Goal: Task Accomplishment & Management: Manage account settings

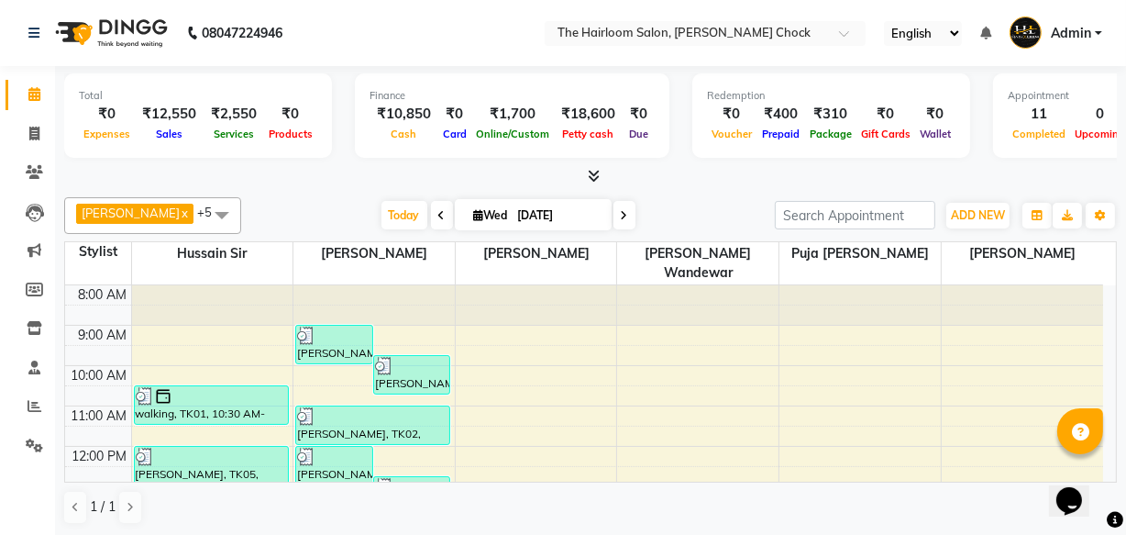
scroll to position [83, 0]
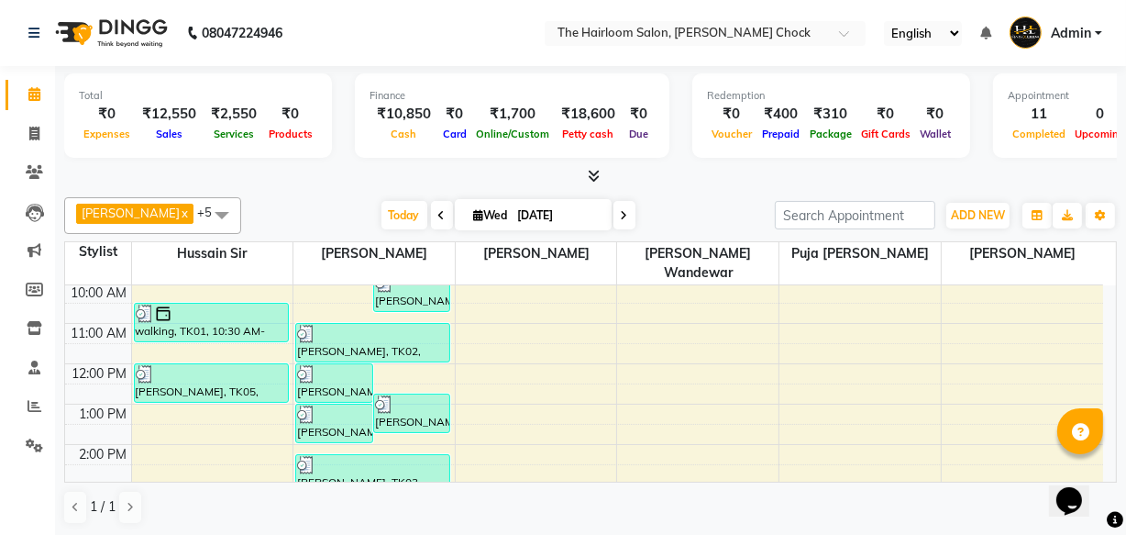
click at [193, 408] on div "8:00 AM 9:00 AM 10:00 AM 11:00 AM 12:00 PM 1:00 PM 2:00 PM 3:00 PM 4:00 PM 5:00…" at bounding box center [584, 525] width 1038 height 645
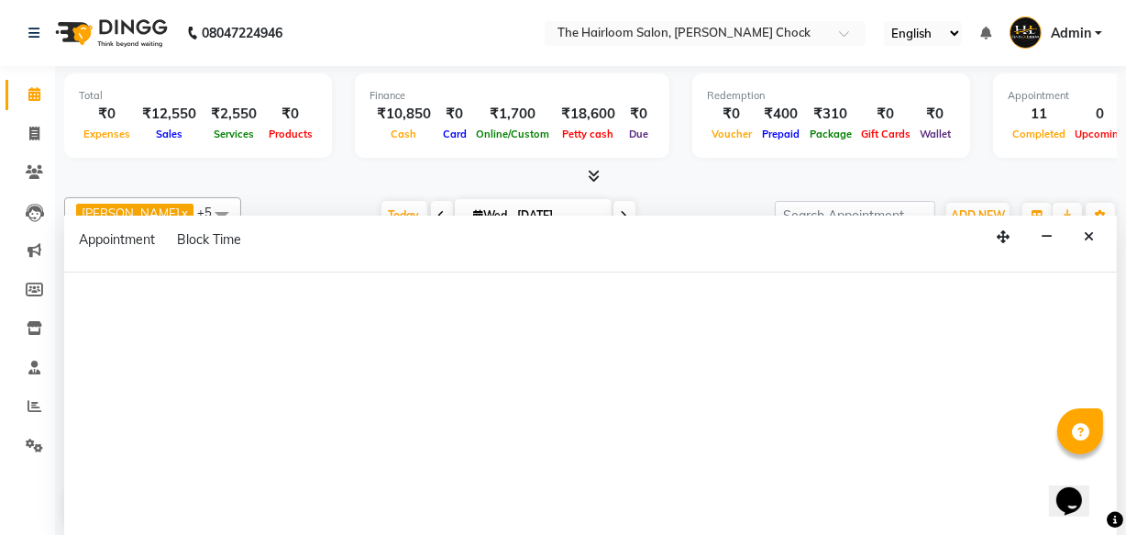
select select "41755"
select select "tentative"
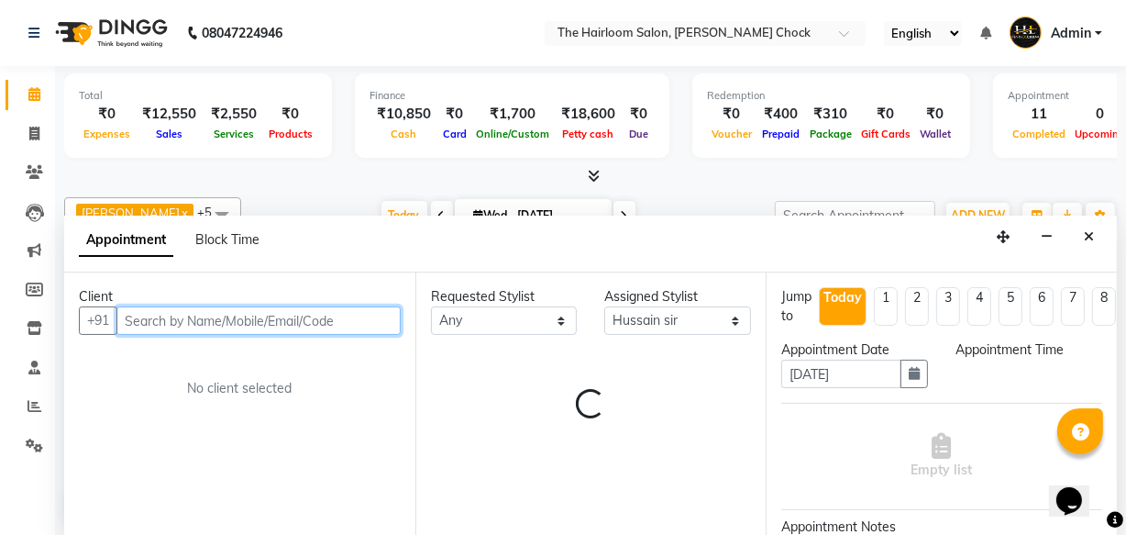
select select "810"
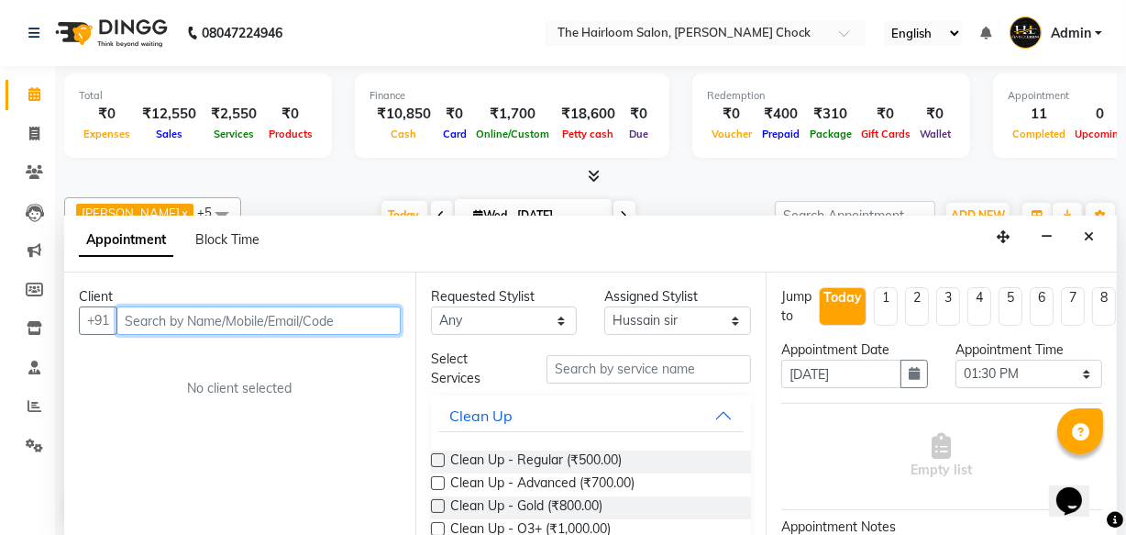
scroll to position [0, 0]
click at [175, 321] on input "text" at bounding box center [258, 320] width 284 height 28
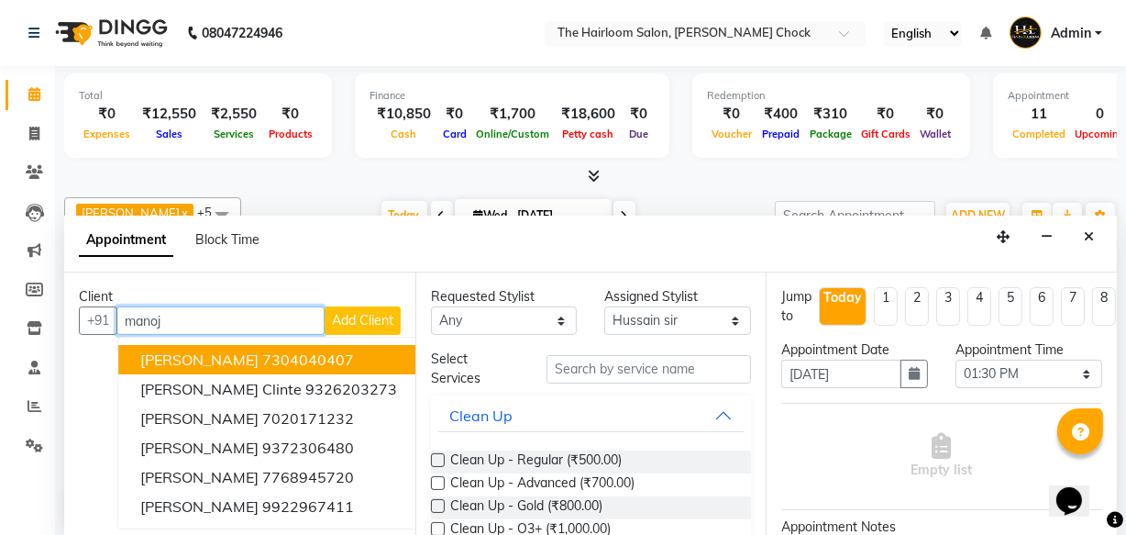
click at [183, 366] on span "[PERSON_NAME]" at bounding box center [199, 359] width 118 height 18
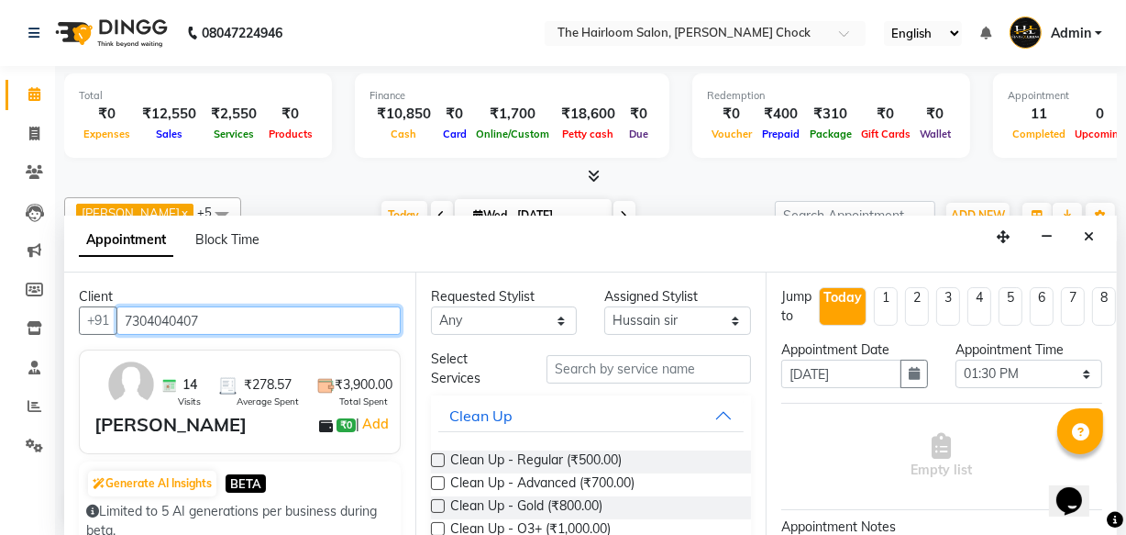
type input "7304040407"
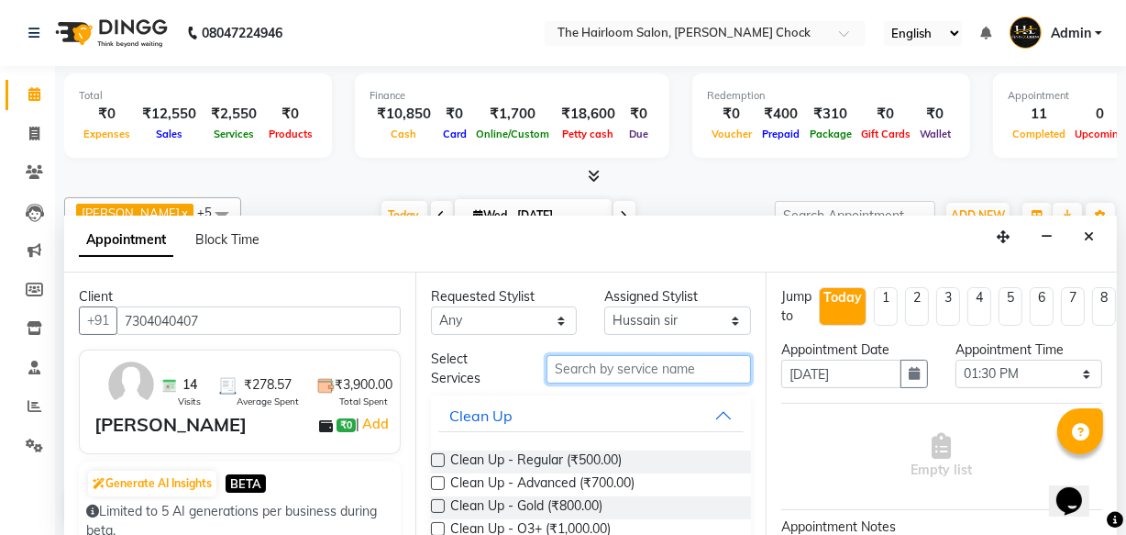
click at [604, 369] on input "text" at bounding box center [649, 369] width 205 height 28
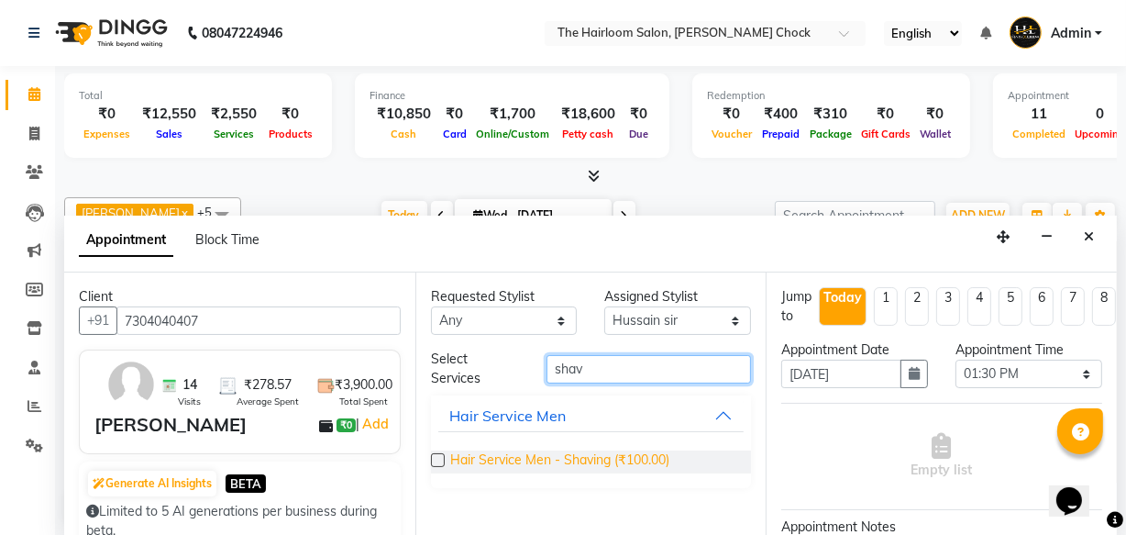
type input "shav"
click at [596, 451] on span "Hair Service Men - Shaving (₹100.00)" at bounding box center [559, 461] width 219 height 23
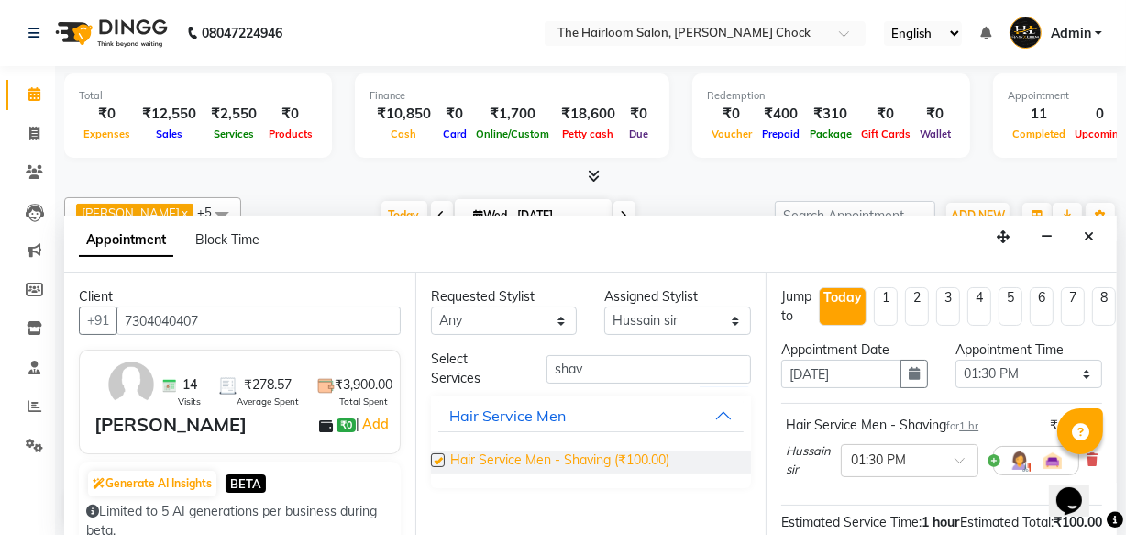
checkbox input "false"
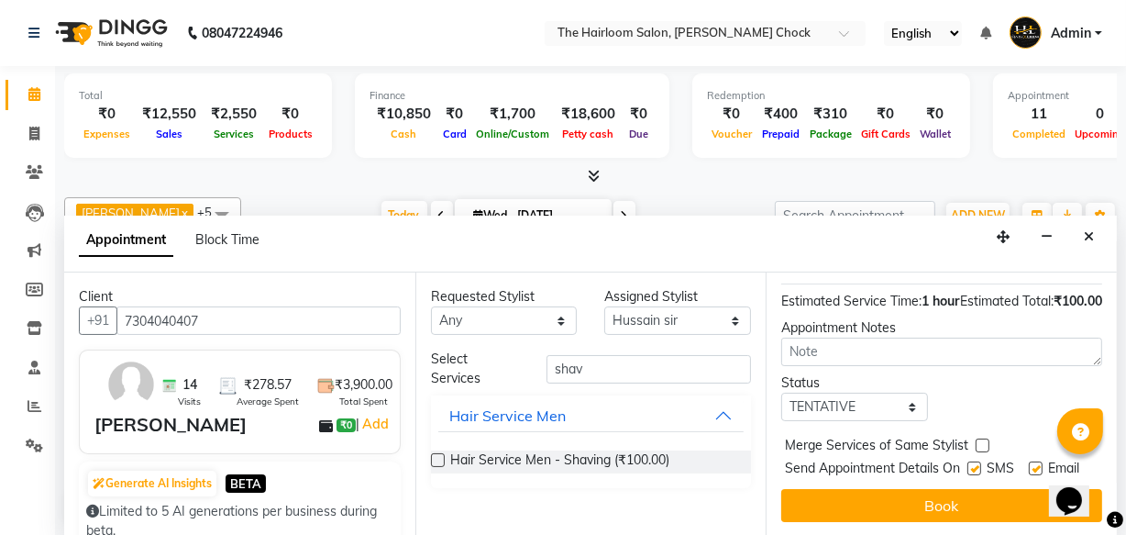
scroll to position [267, 0]
click at [1034, 461] on label at bounding box center [1036, 468] width 14 height 14
click at [1034, 464] on input "checkbox" at bounding box center [1035, 470] width 12 height 12
checkbox input "false"
click at [970, 461] on label at bounding box center [975, 468] width 14 height 14
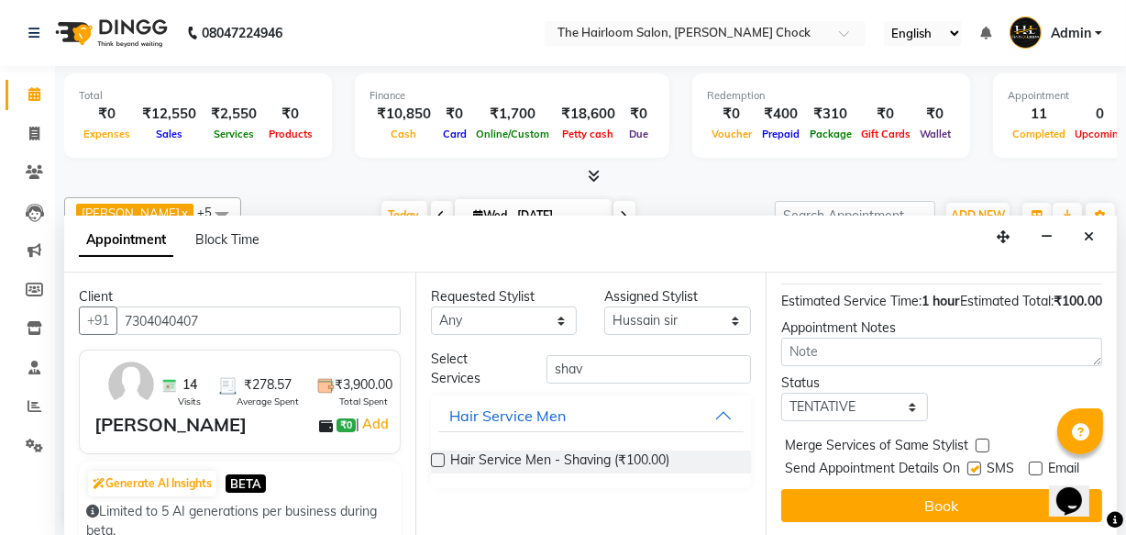
click at [970, 464] on input "checkbox" at bounding box center [974, 470] width 12 height 12
checkbox input "false"
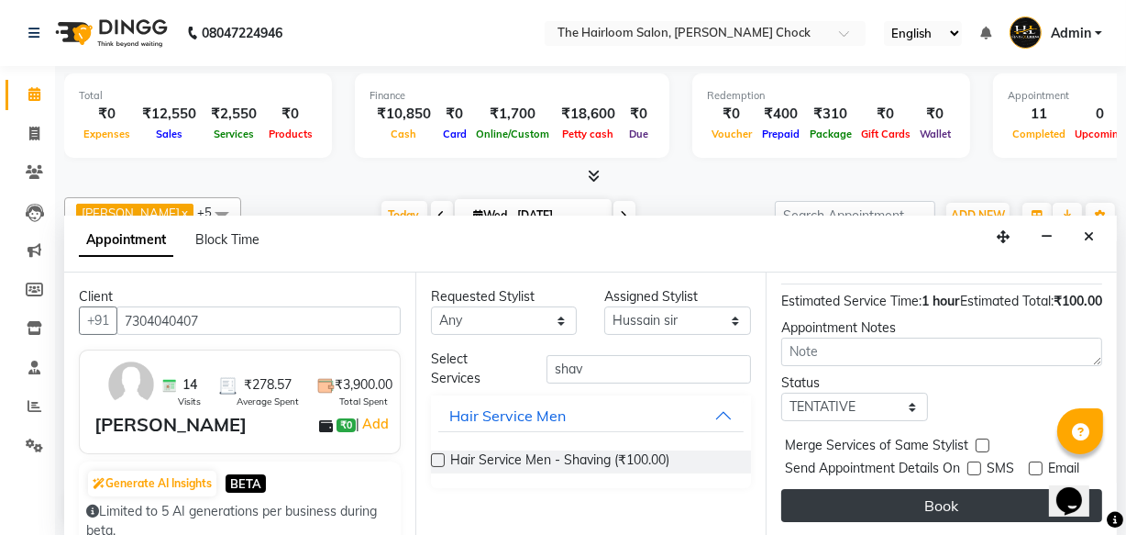
click at [954, 489] on button "Book" at bounding box center [941, 505] width 321 height 33
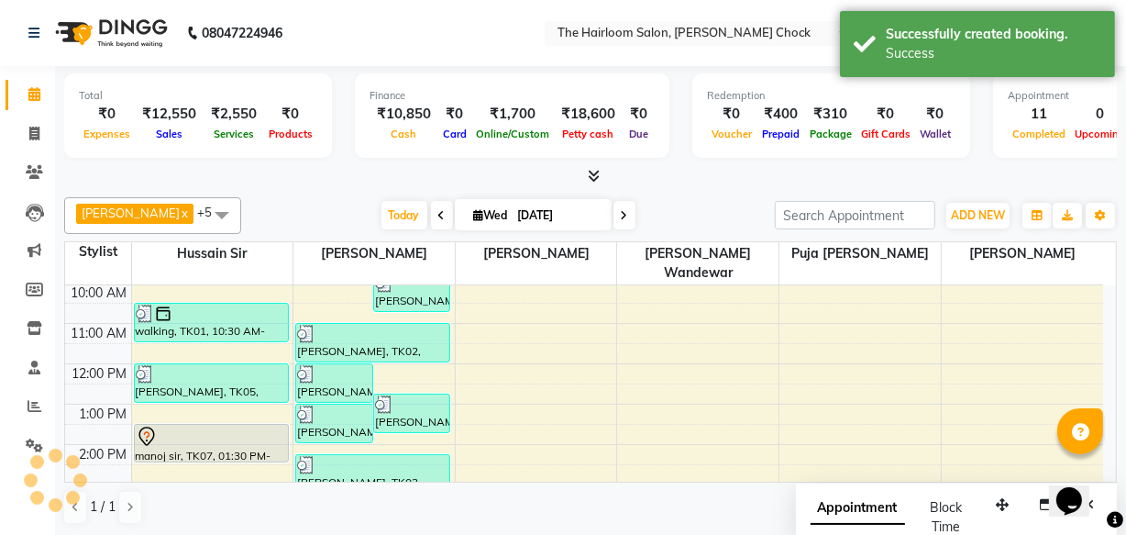
scroll to position [0, 0]
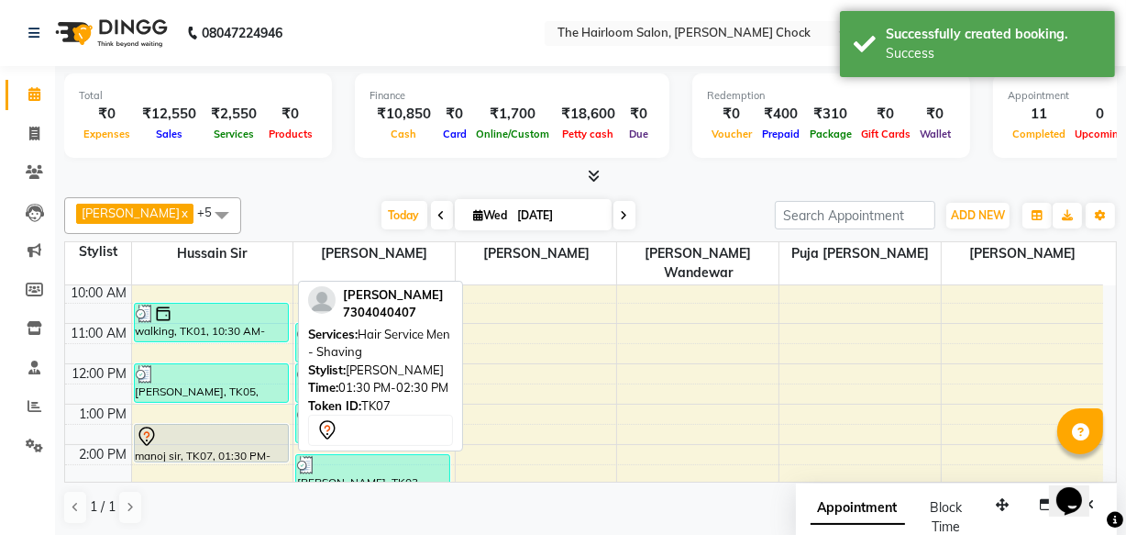
click at [228, 426] on div at bounding box center [211, 437] width 151 height 22
select select "7"
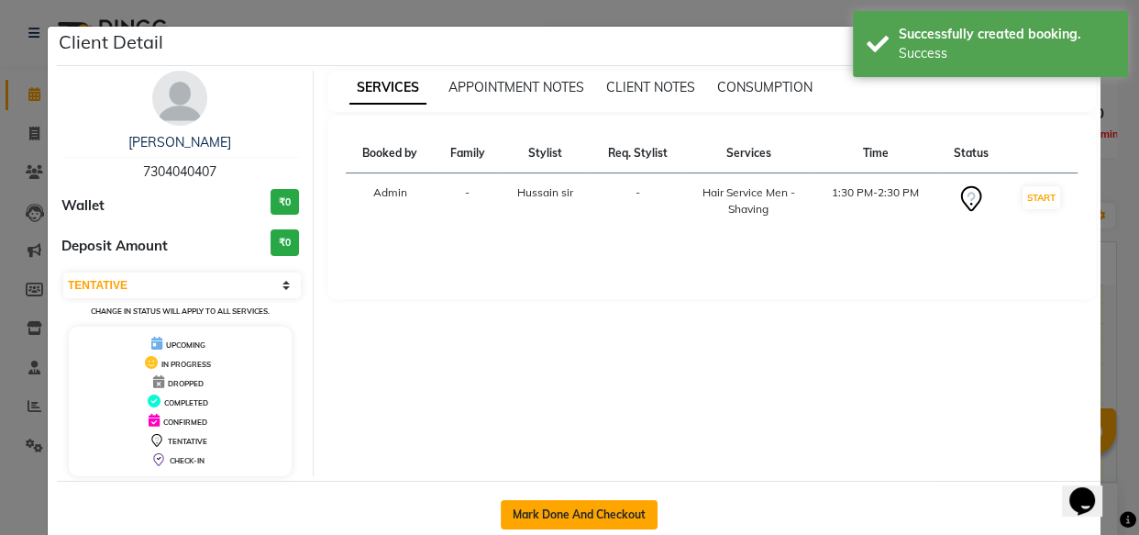
click at [594, 504] on button "Mark Done And Checkout" at bounding box center [579, 514] width 157 height 29
select select "service"
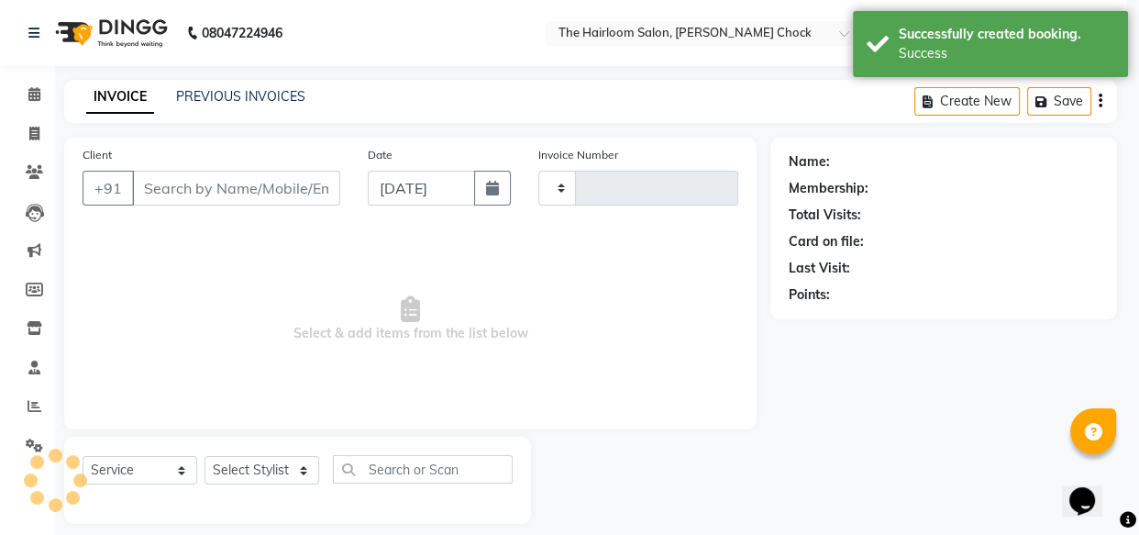
type input "3456"
select select "5926"
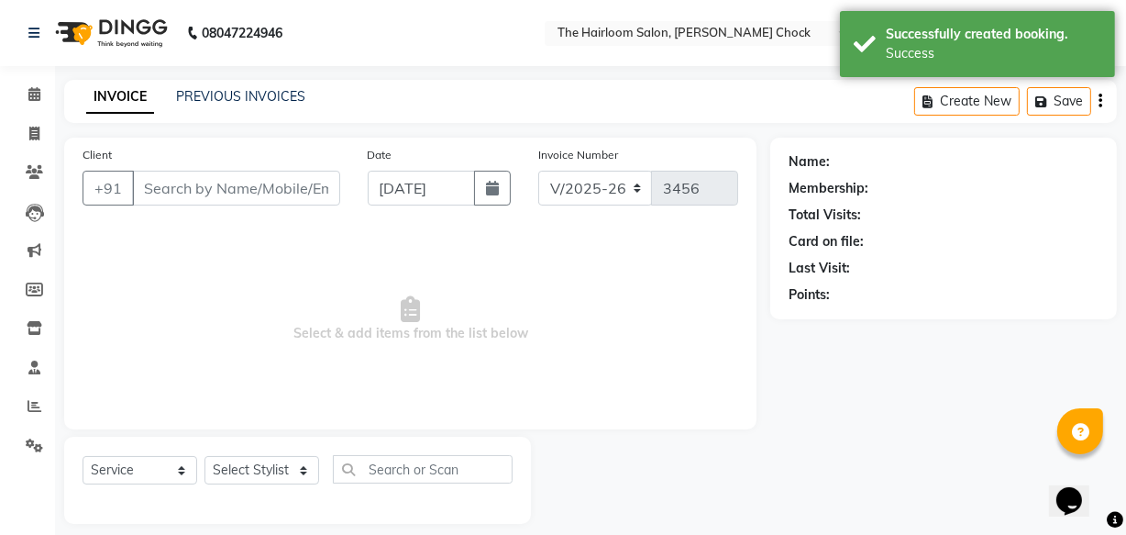
type input "7304040407"
select select "41755"
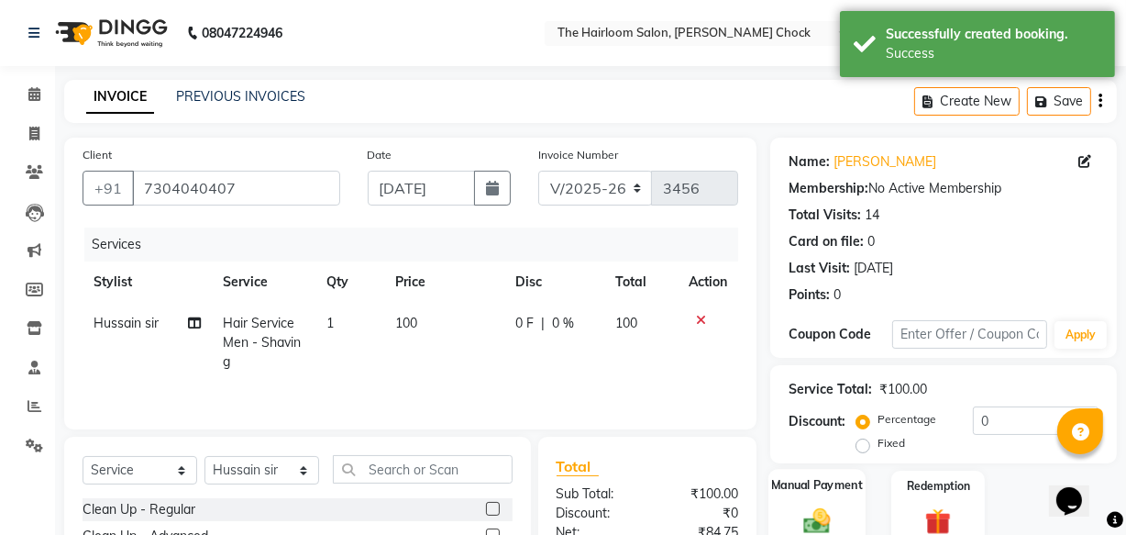
click at [853, 499] on div "Manual Payment" at bounding box center [817, 510] width 97 height 82
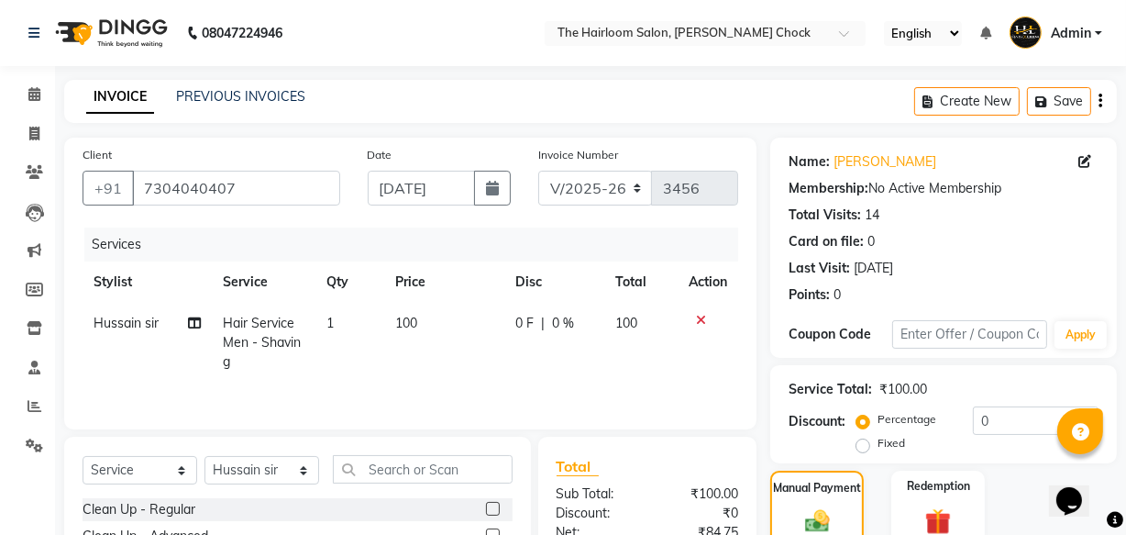
scroll to position [201, 0]
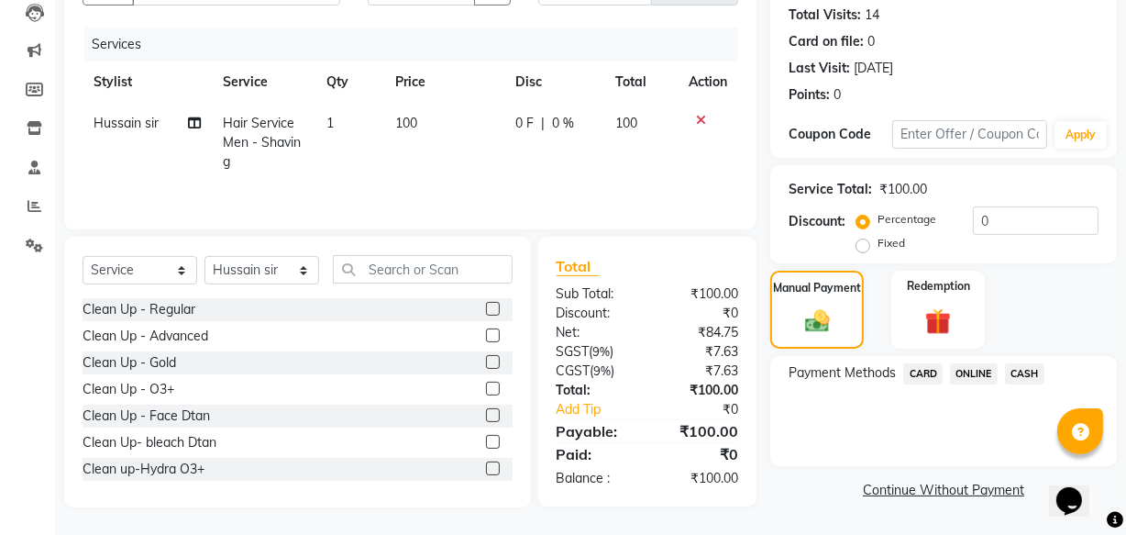
click at [978, 374] on span "ONLINE" at bounding box center [974, 373] width 48 height 21
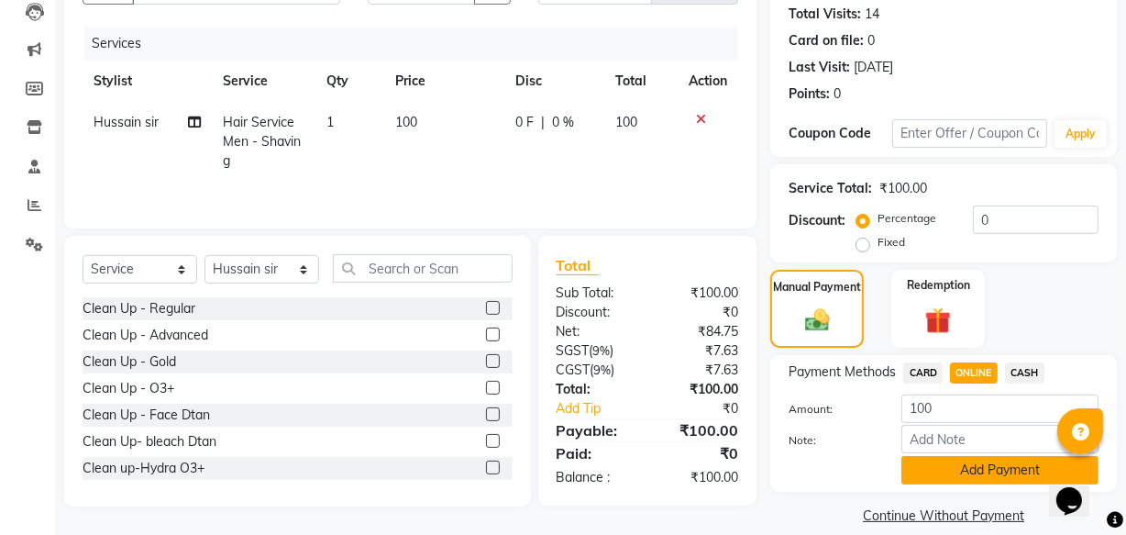
click at [998, 466] on button "Add Payment" at bounding box center [1000, 470] width 197 height 28
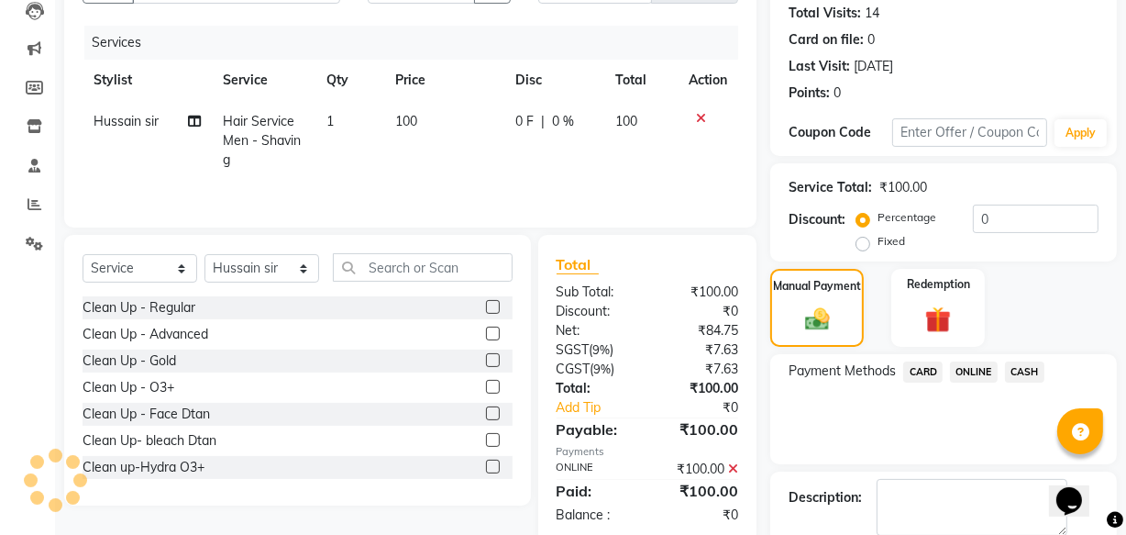
scroll to position [299, 0]
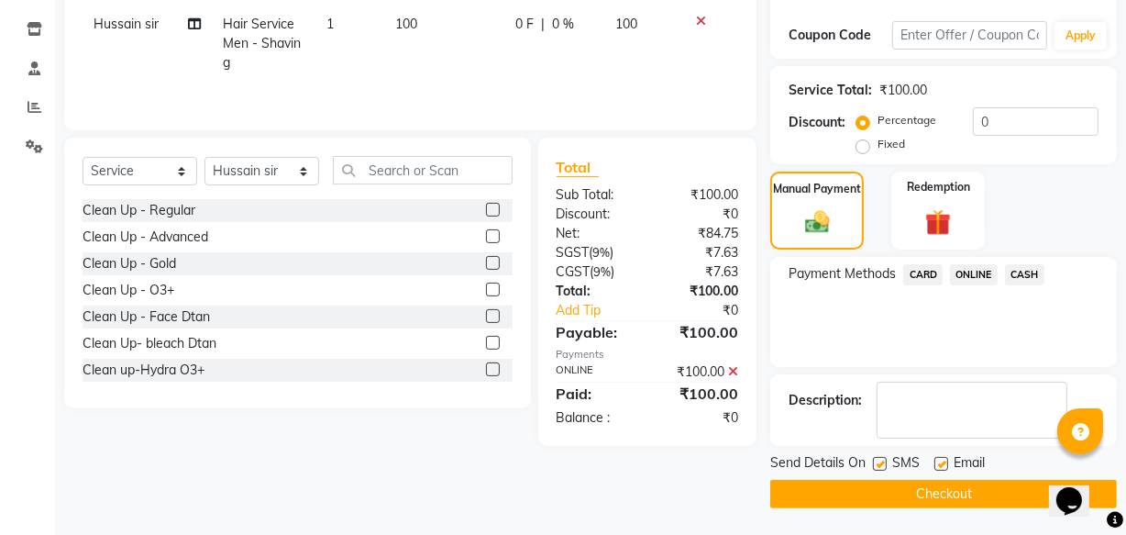
click at [939, 465] on label at bounding box center [942, 464] width 14 height 14
click at [939, 465] on input "checkbox" at bounding box center [941, 465] width 12 height 12
checkbox input "false"
click at [878, 461] on label at bounding box center [880, 464] width 14 height 14
click at [878, 461] on input "checkbox" at bounding box center [879, 465] width 12 height 12
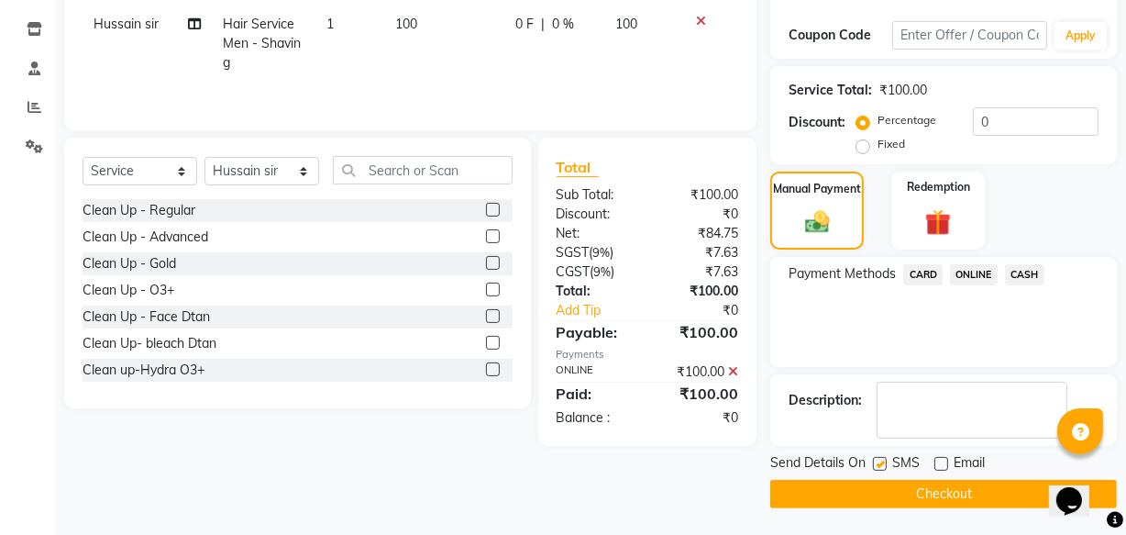
checkbox input "false"
click at [869, 487] on button "Checkout" at bounding box center [943, 494] width 347 height 28
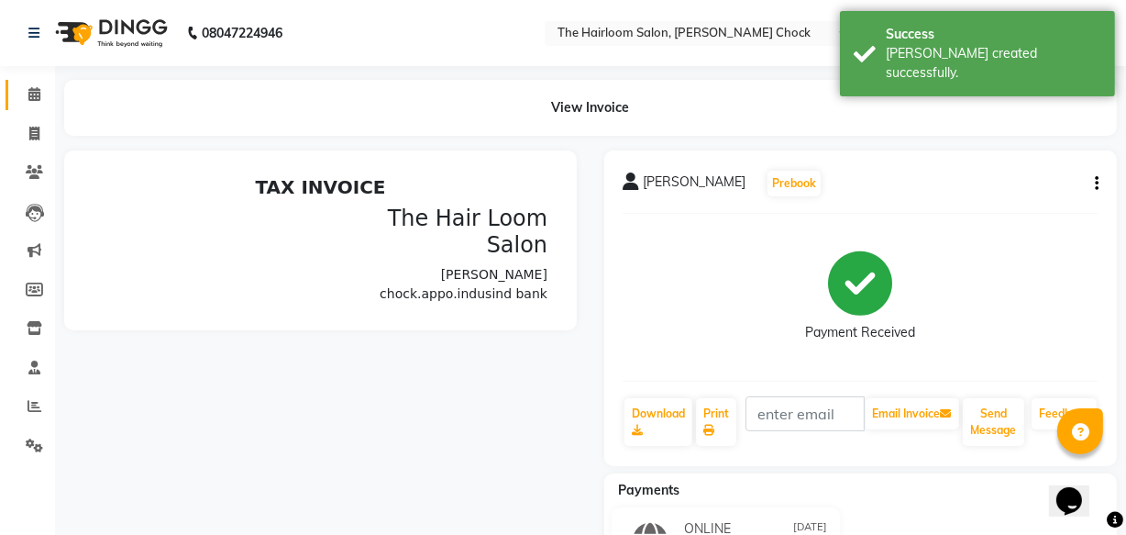
click at [37, 95] on icon at bounding box center [34, 94] width 12 height 14
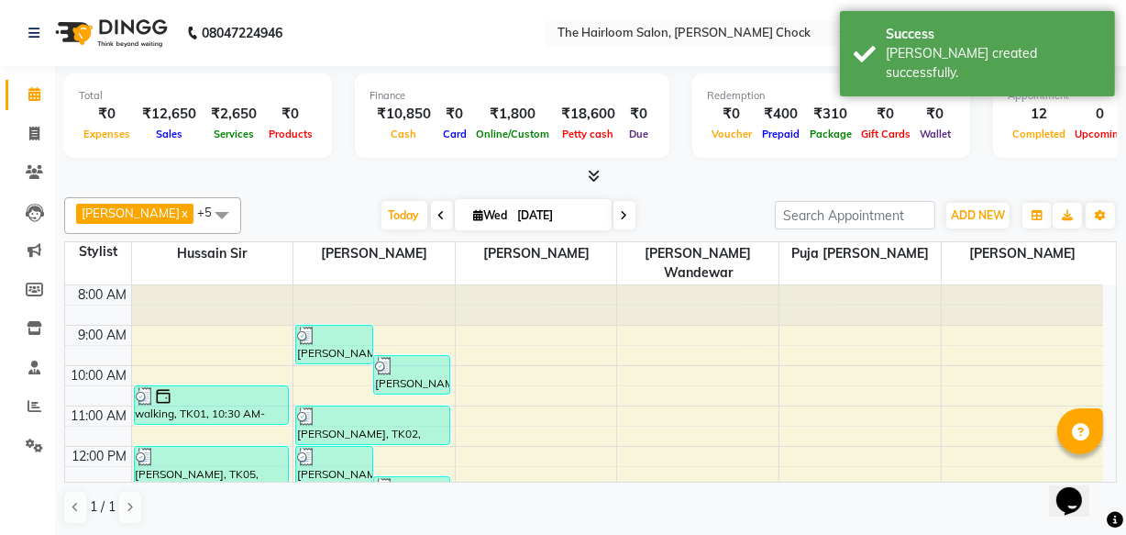
scroll to position [83, 0]
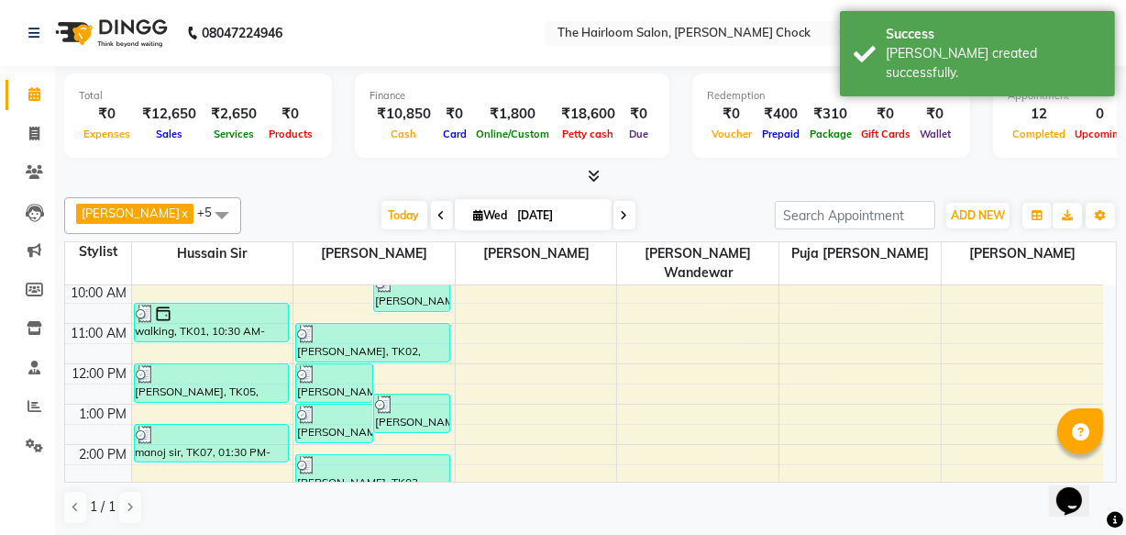
click at [701, 336] on div "8:00 AM 9:00 AM 10:00 AM 11:00 AM 12:00 PM 1:00 PM 2:00 PM 3:00 PM 4:00 PM 5:00…" at bounding box center [584, 525] width 1038 height 645
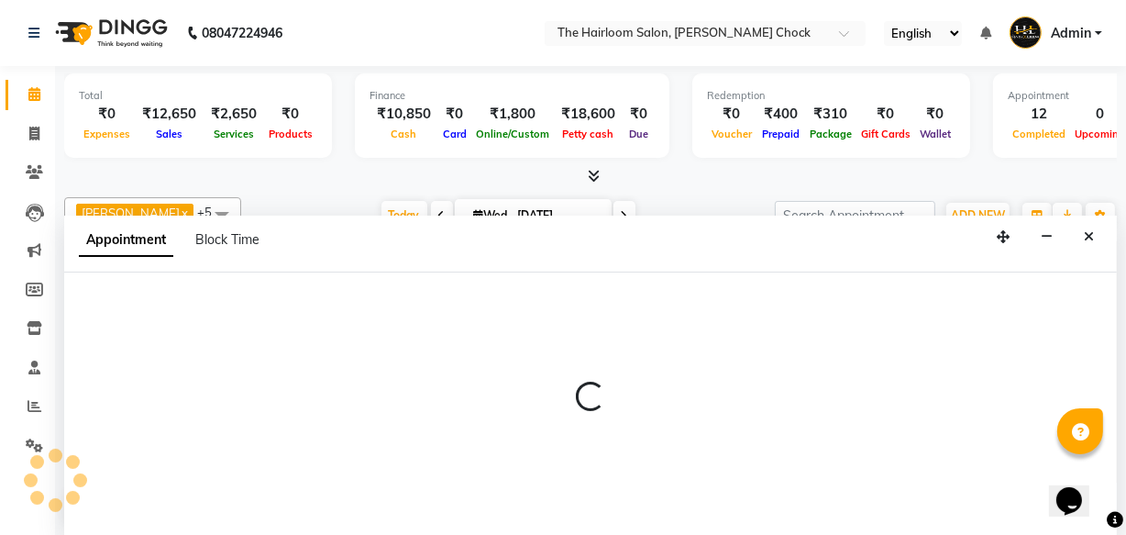
select select "41958"
select select "tentative"
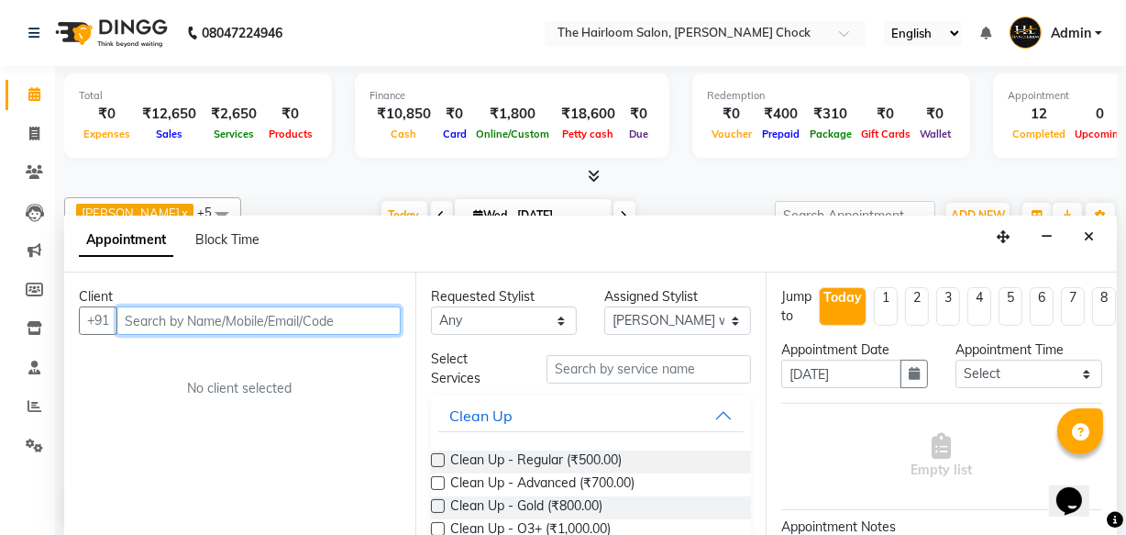
scroll to position [0, 0]
click at [214, 330] on input "text" at bounding box center [258, 320] width 284 height 28
type input "h"
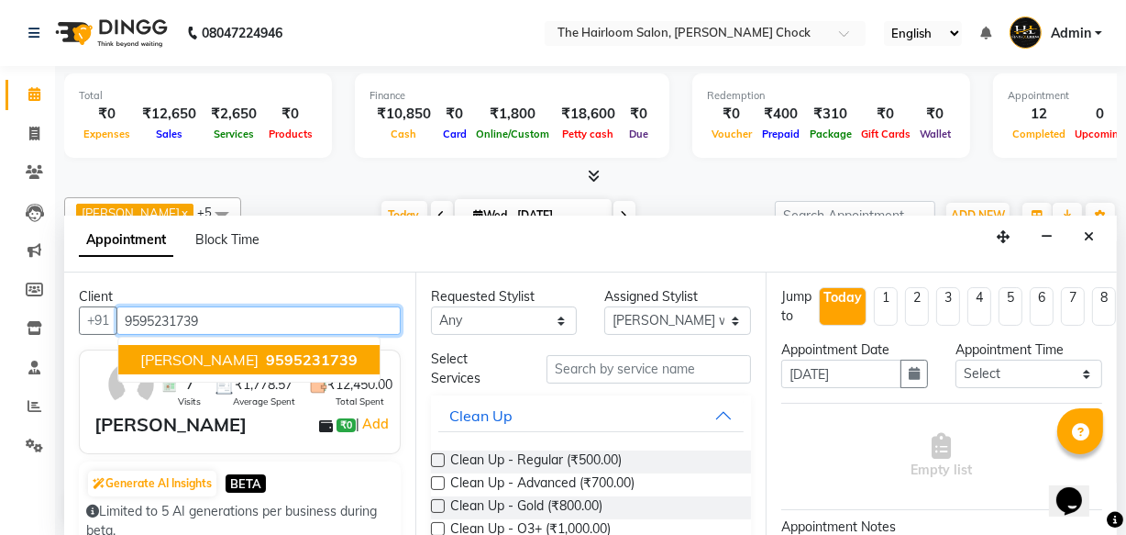
click at [219, 353] on span "[PERSON_NAME]" at bounding box center [199, 359] width 118 height 18
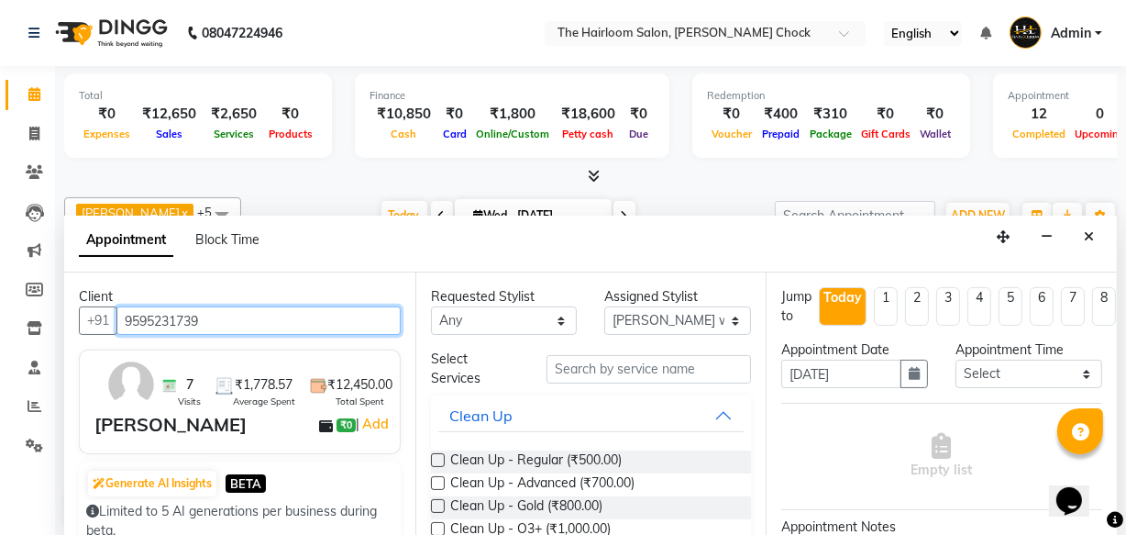
type input "9595231739"
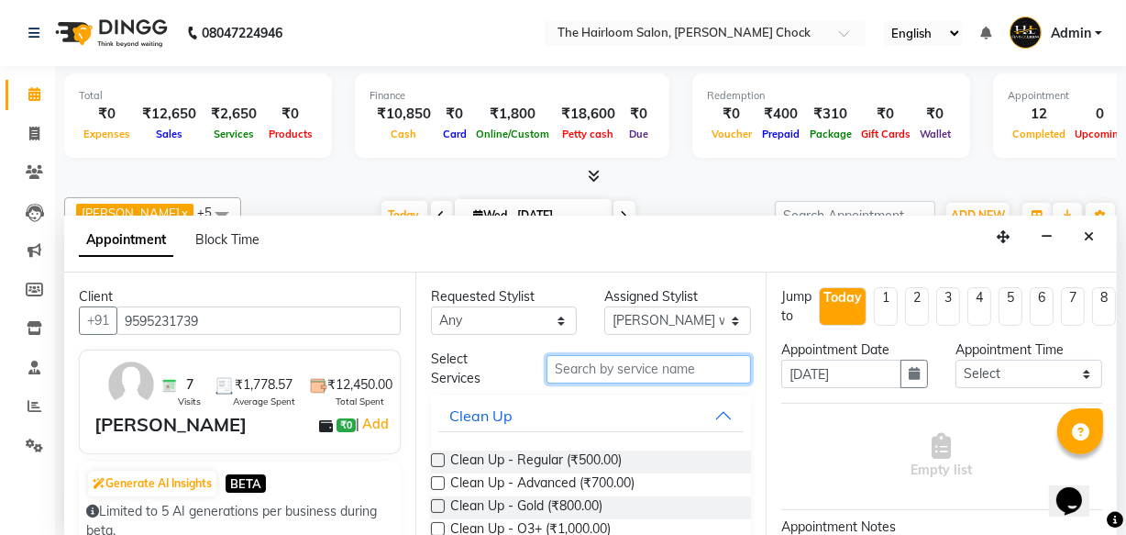
click at [574, 371] on input "text" at bounding box center [649, 369] width 205 height 28
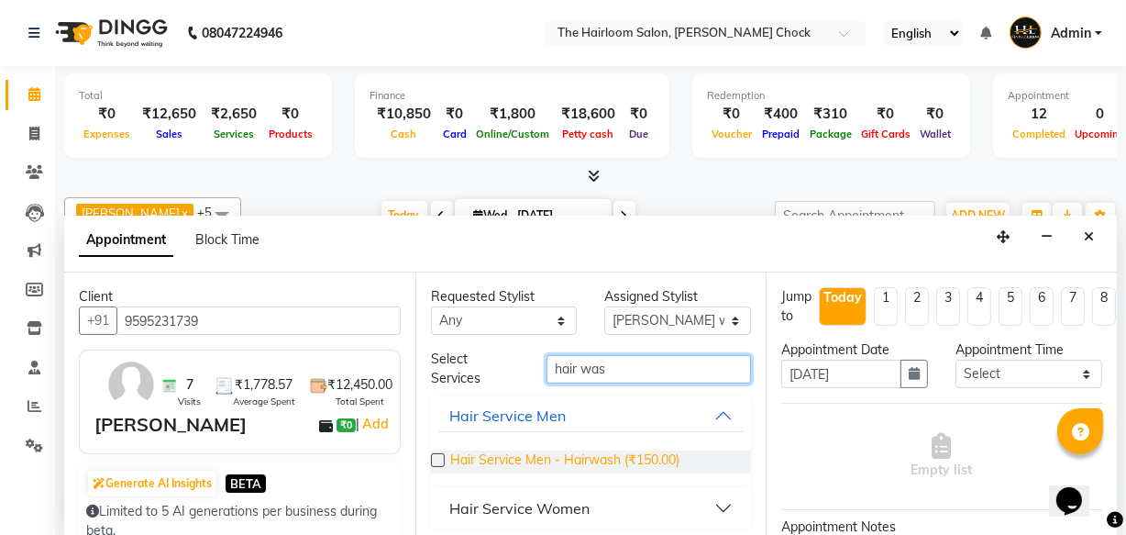
type input "hair was"
click at [593, 460] on span "Hair Service Men - Hairwash (₹150.00)" at bounding box center [564, 461] width 229 height 23
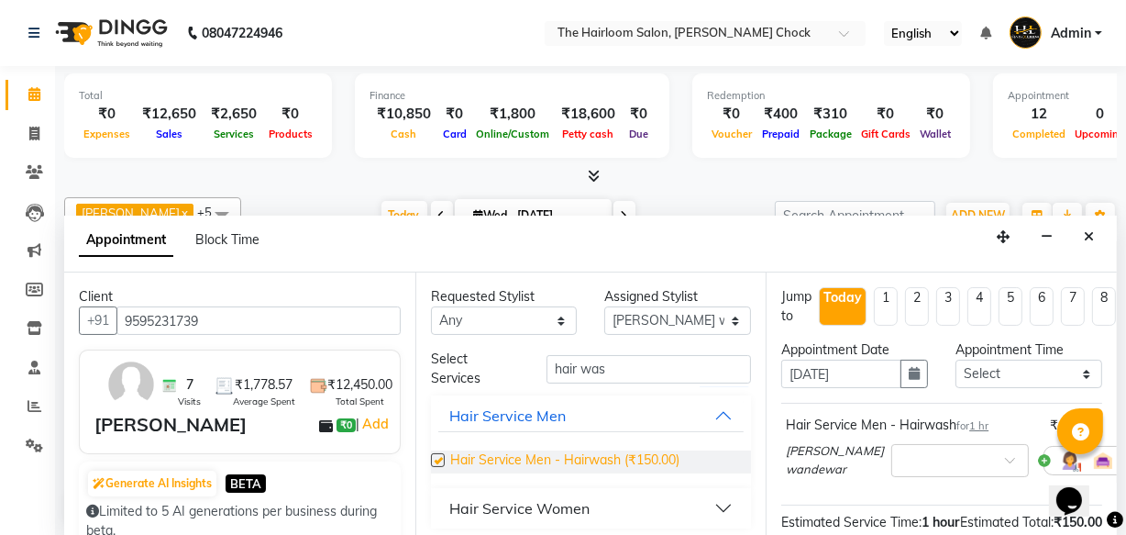
checkbox input "false"
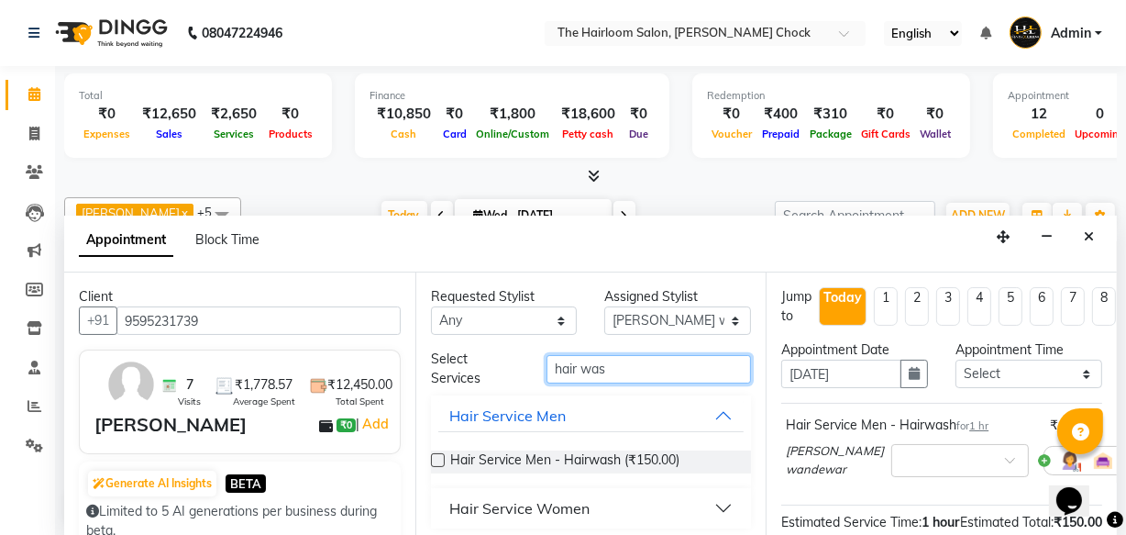
click at [605, 373] on input "hair was" at bounding box center [649, 369] width 205 height 28
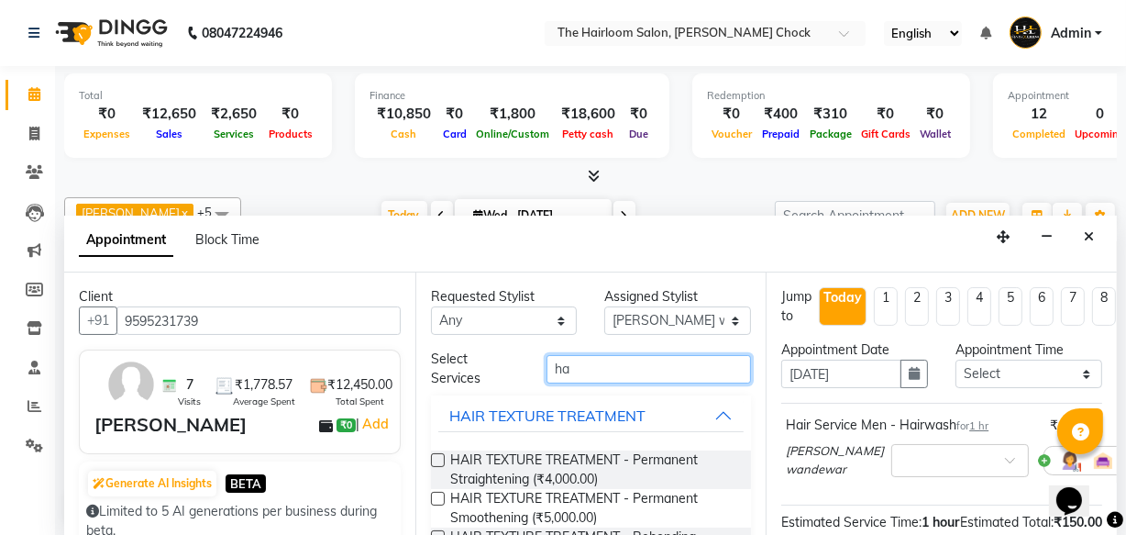
type input "h"
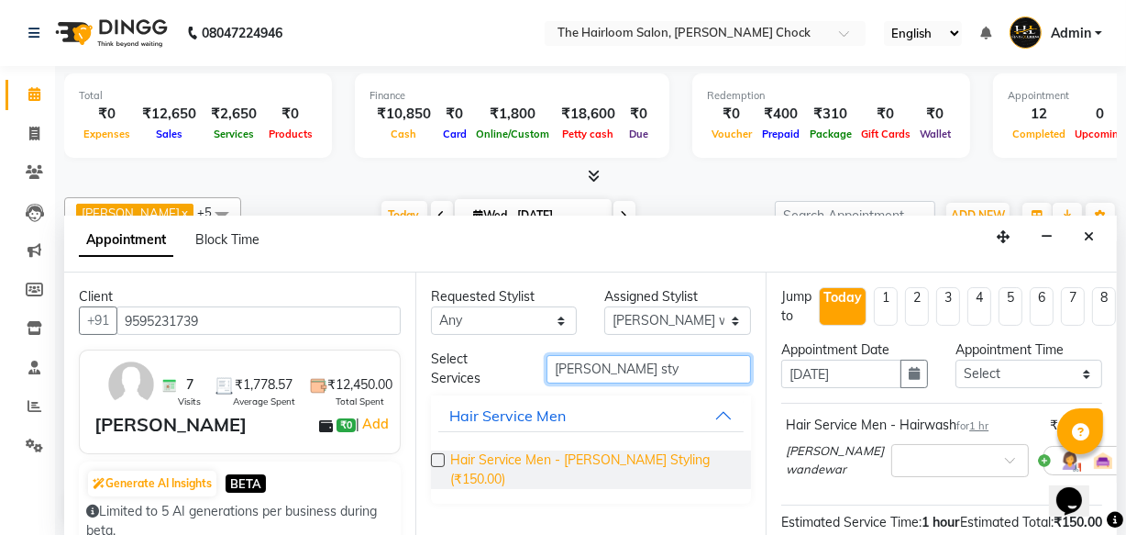
type input "[PERSON_NAME] sty"
click at [627, 458] on span "Hair Service Men - [PERSON_NAME] Styling (₹150.00)" at bounding box center [593, 469] width 287 height 39
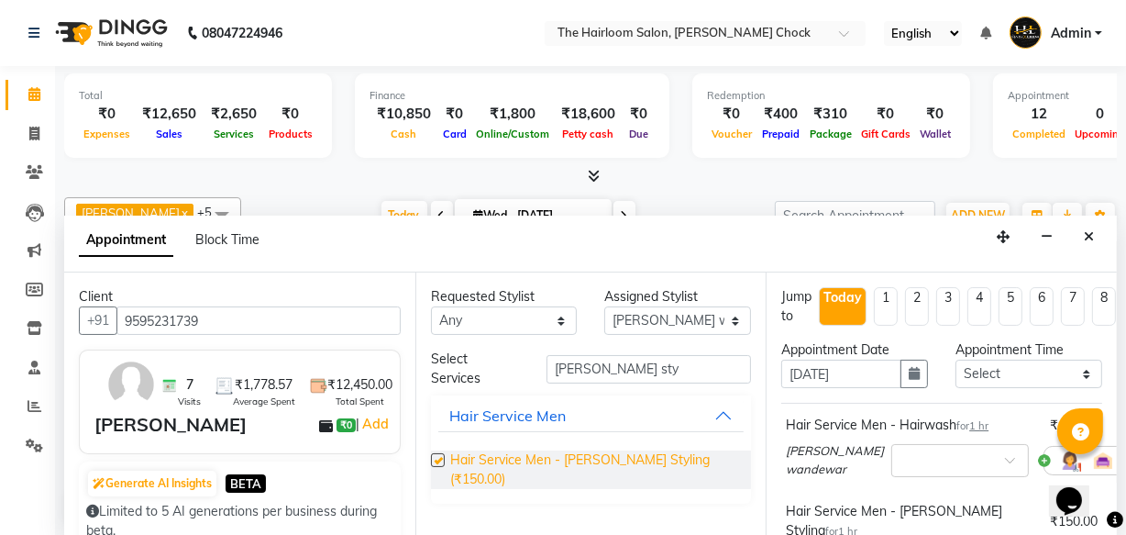
checkbox input "false"
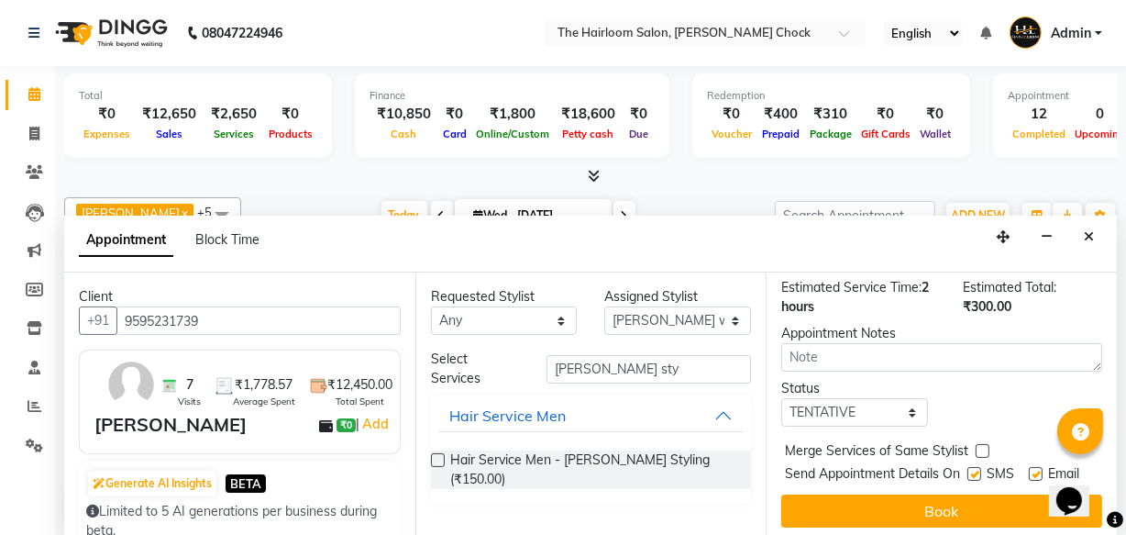
scroll to position [354, 0]
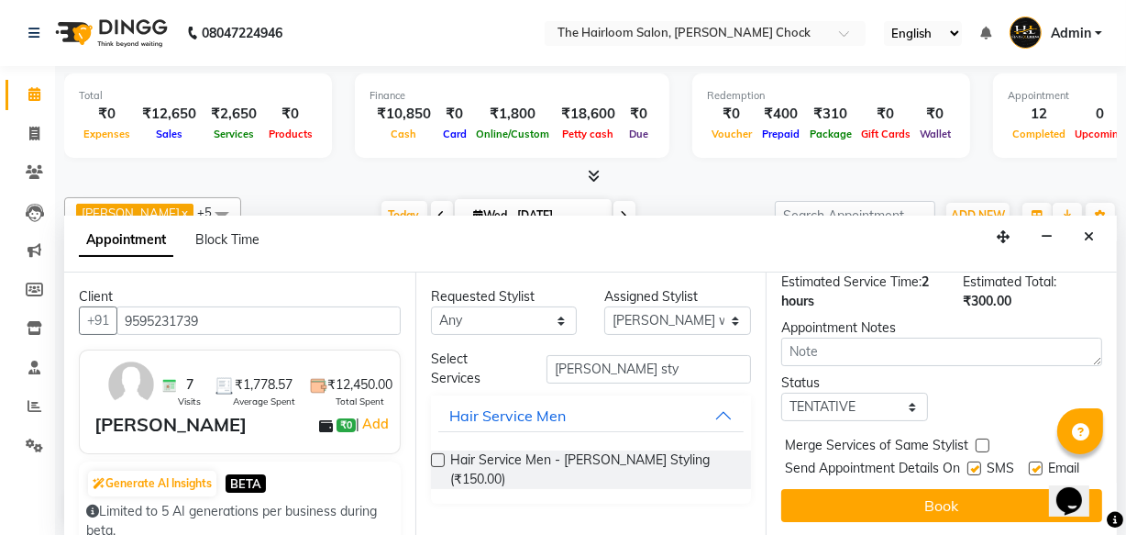
click at [1030, 461] on label at bounding box center [1036, 468] width 14 height 14
click at [1030, 464] on input "checkbox" at bounding box center [1035, 470] width 12 height 12
checkbox input "false"
click at [971, 461] on label at bounding box center [975, 468] width 14 height 14
click at [971, 464] on input "checkbox" at bounding box center [974, 470] width 12 height 12
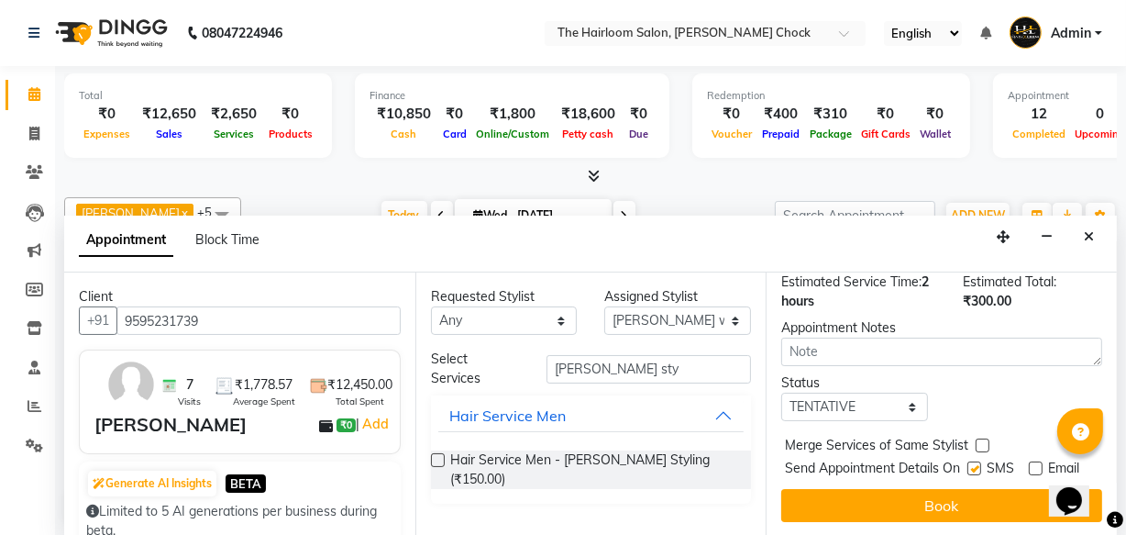
checkbox input "false"
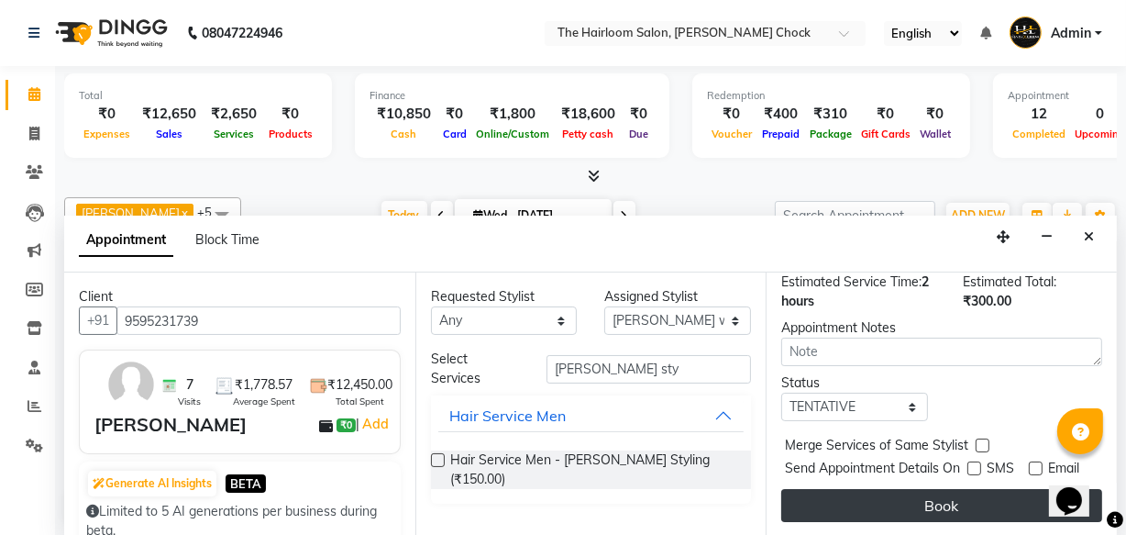
click at [955, 489] on button "Book" at bounding box center [941, 505] width 321 height 33
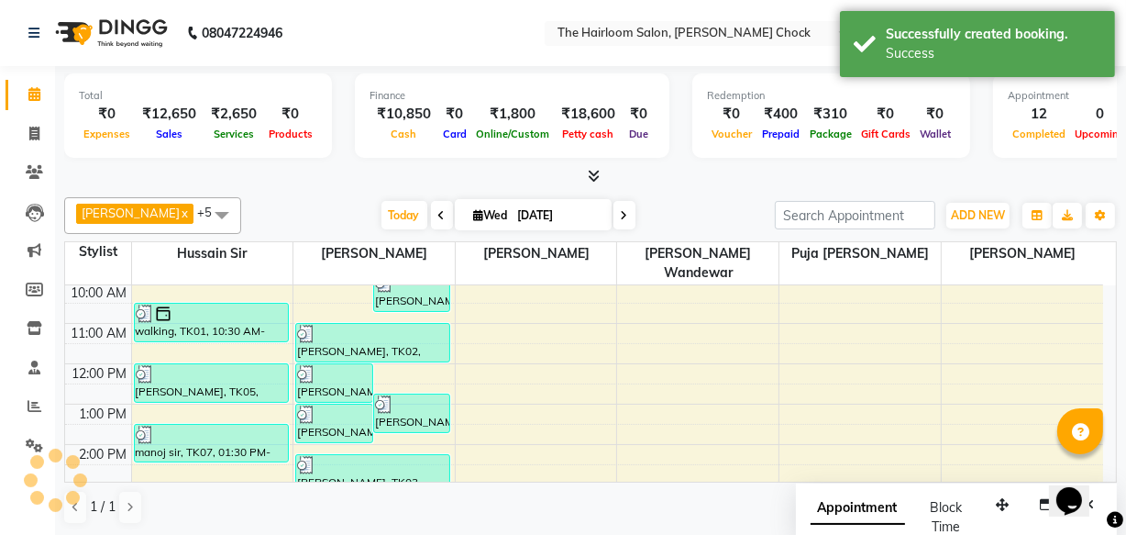
scroll to position [0, 0]
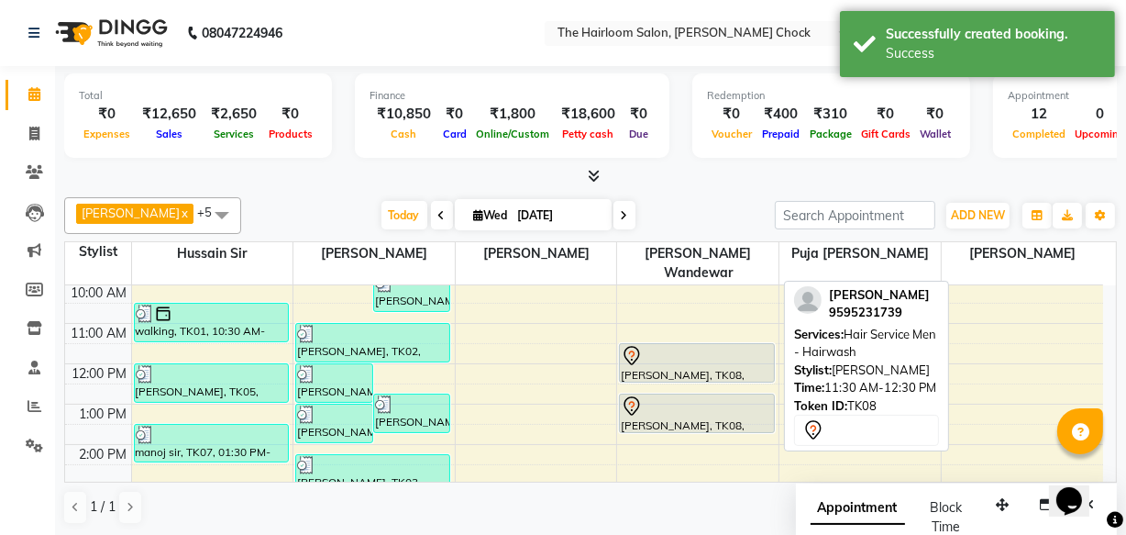
click at [761, 345] on div at bounding box center [696, 356] width 151 height 22
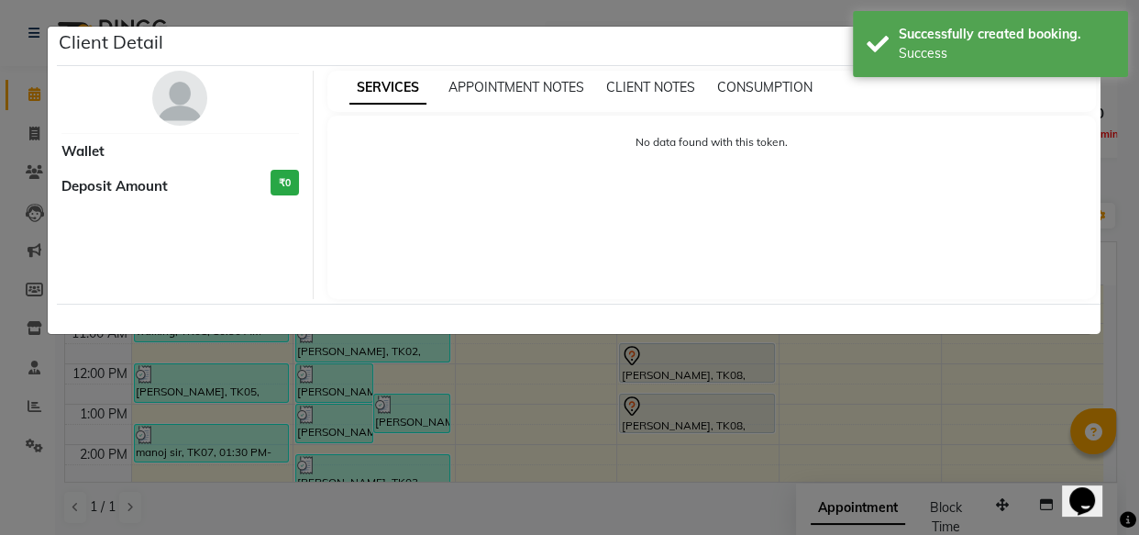
select select "7"
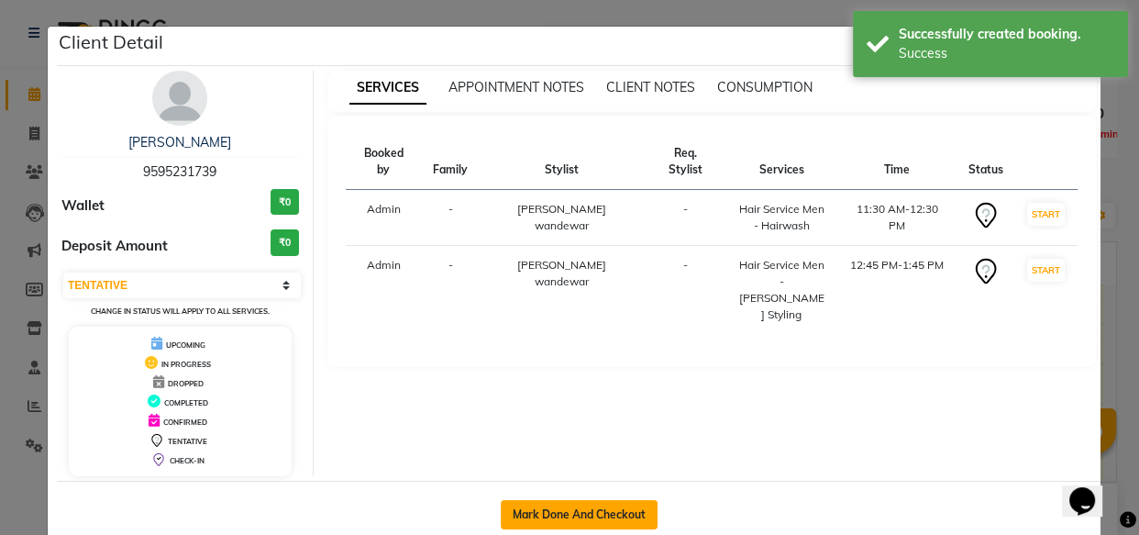
click at [629, 500] on button "Mark Done And Checkout" at bounding box center [579, 514] width 157 height 29
select select "service"
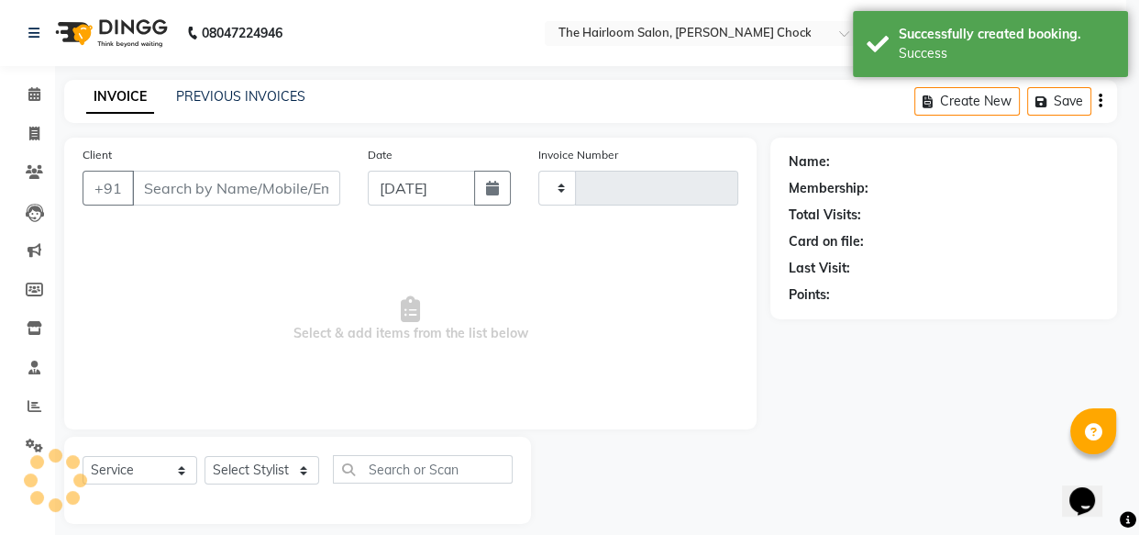
type input "3457"
select select "5926"
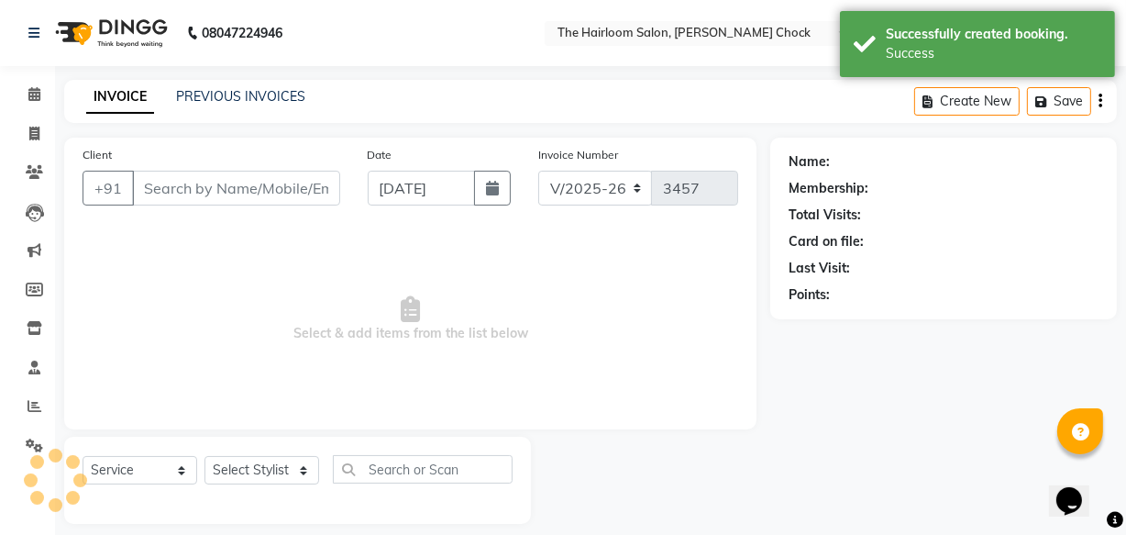
type input "9595231739"
select select "41958"
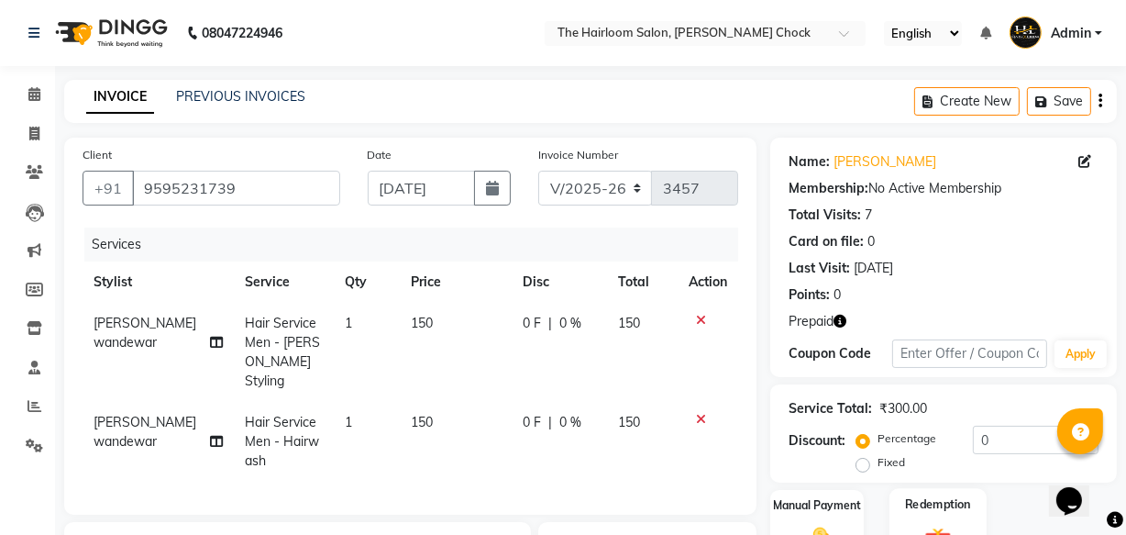
scroll to position [249, 0]
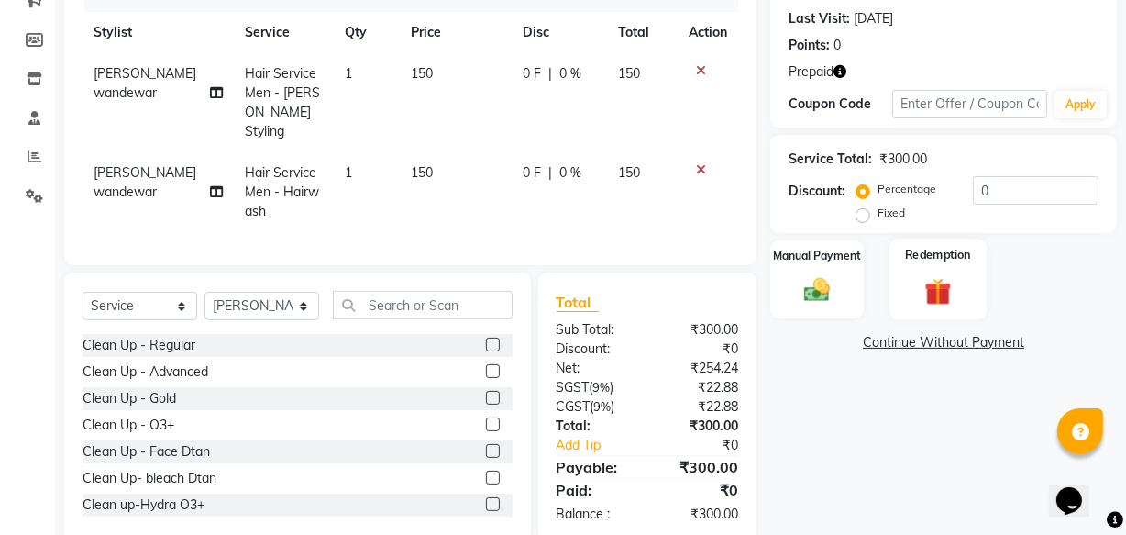
click at [936, 282] on img at bounding box center [938, 291] width 44 height 34
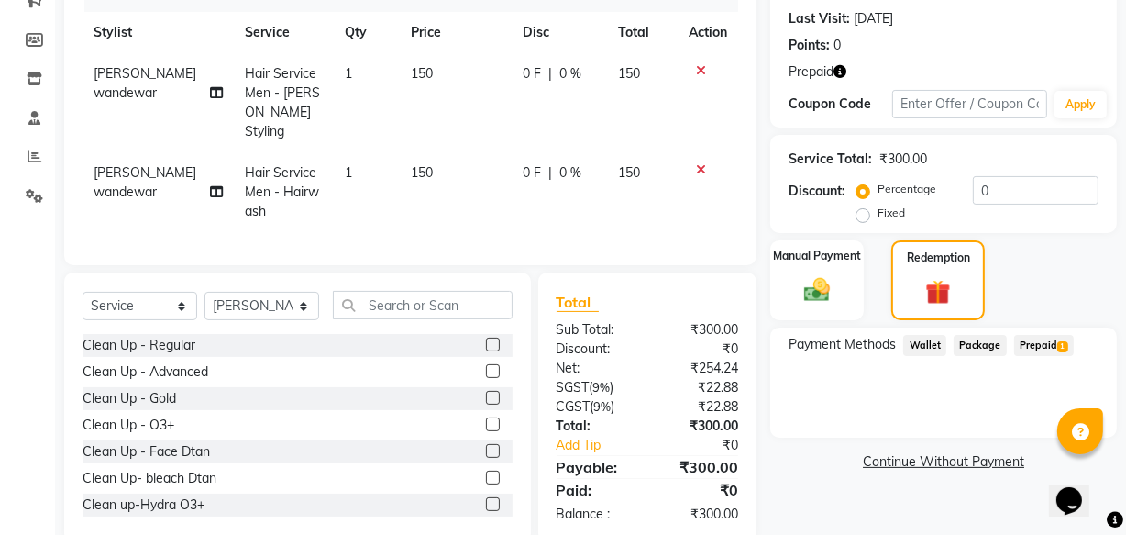
click at [1039, 349] on span "Prepaid 1" at bounding box center [1044, 345] width 60 height 21
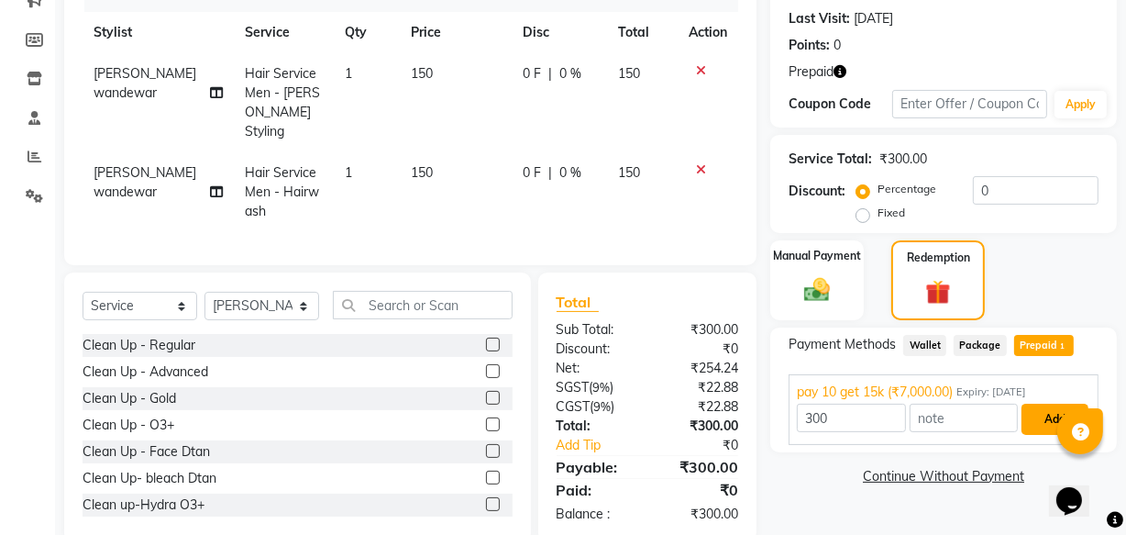
click at [1036, 421] on button "Add" at bounding box center [1055, 419] width 67 height 31
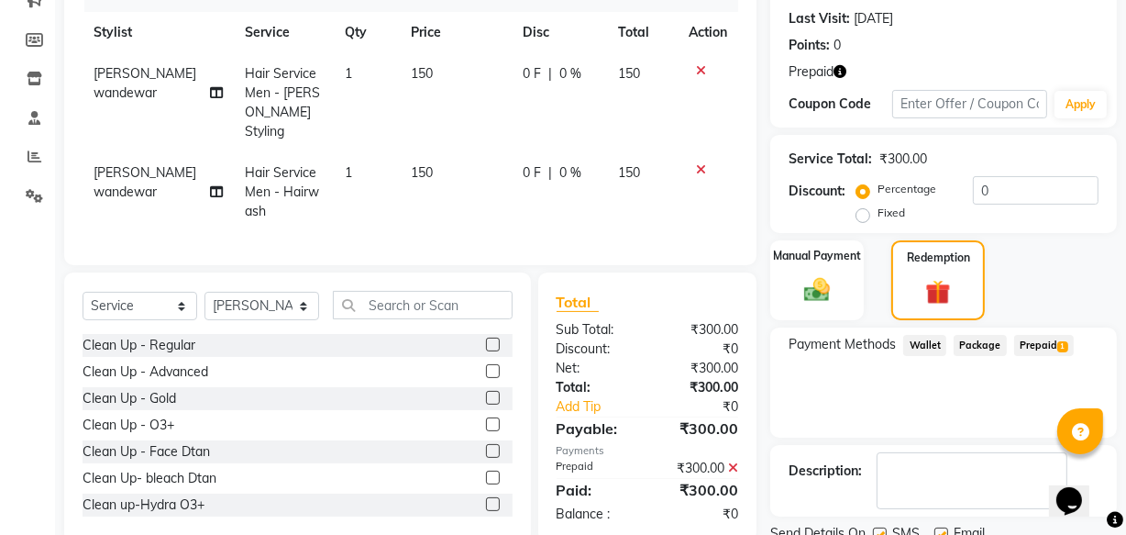
scroll to position [320, 0]
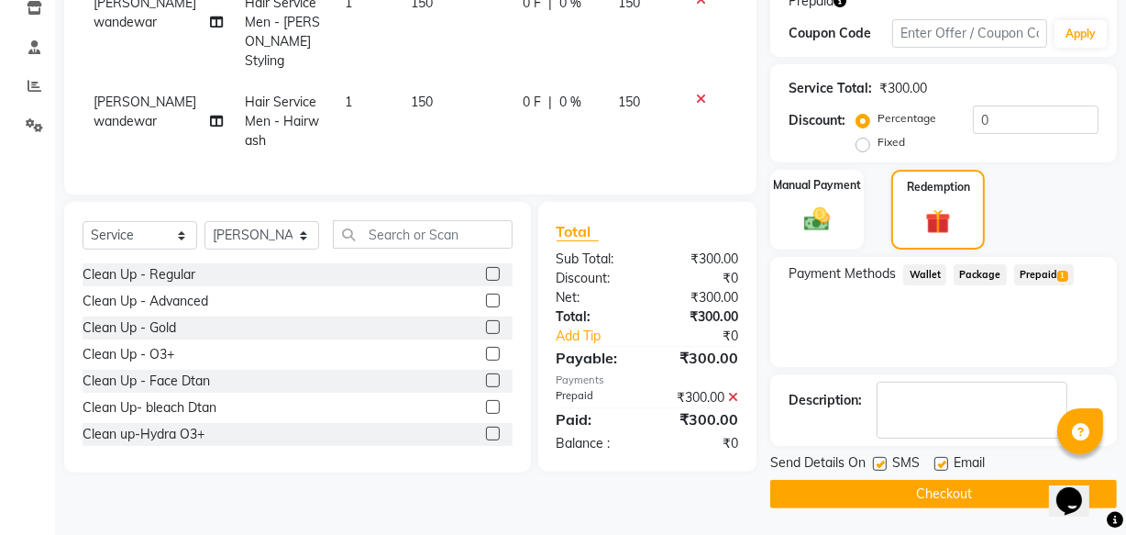
click at [945, 457] on label at bounding box center [942, 464] width 14 height 14
click at [945, 459] on input "checkbox" at bounding box center [941, 465] width 12 height 12
checkbox input "false"
drag, startPoint x: 881, startPoint y: 464, endPoint x: 885, endPoint y: 493, distance: 29.6
click at [881, 469] on label at bounding box center [880, 464] width 14 height 14
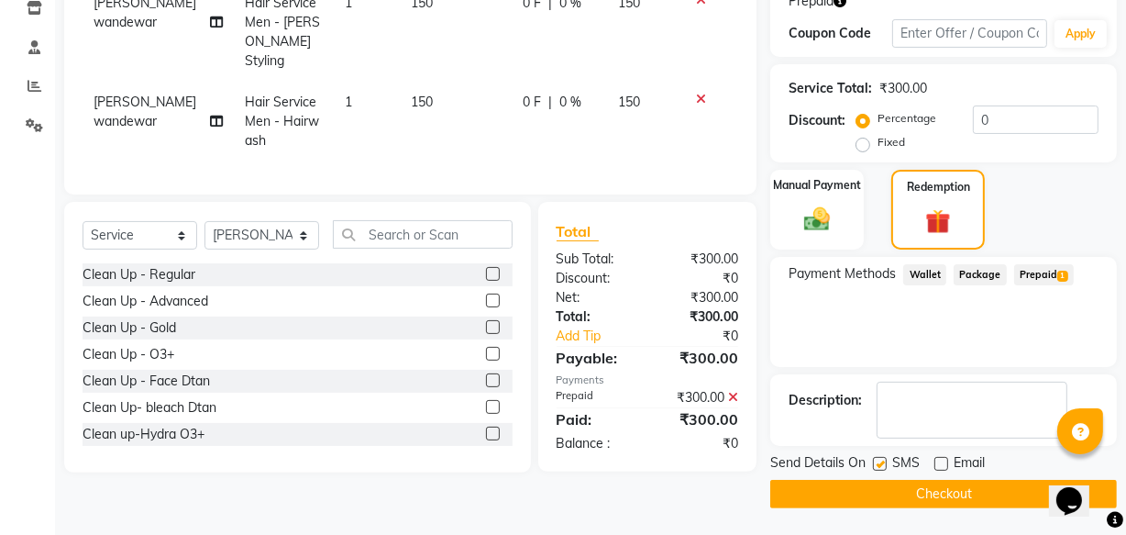
click at [881, 469] on input "checkbox" at bounding box center [879, 465] width 12 height 12
checkbox input "false"
click at [885, 493] on button "Checkout" at bounding box center [943, 494] width 347 height 28
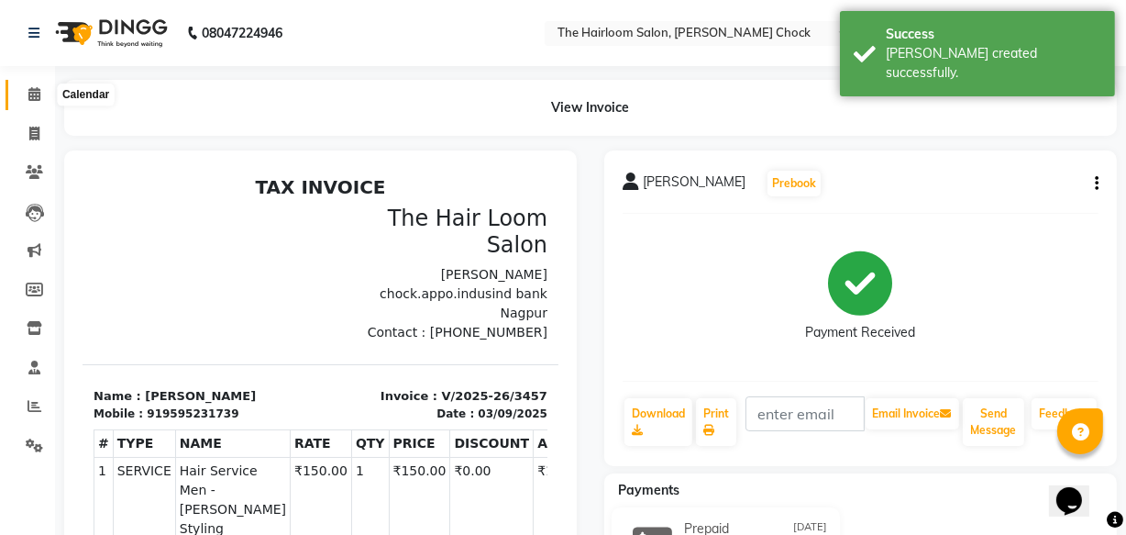
click at [29, 91] on icon at bounding box center [34, 94] width 12 height 14
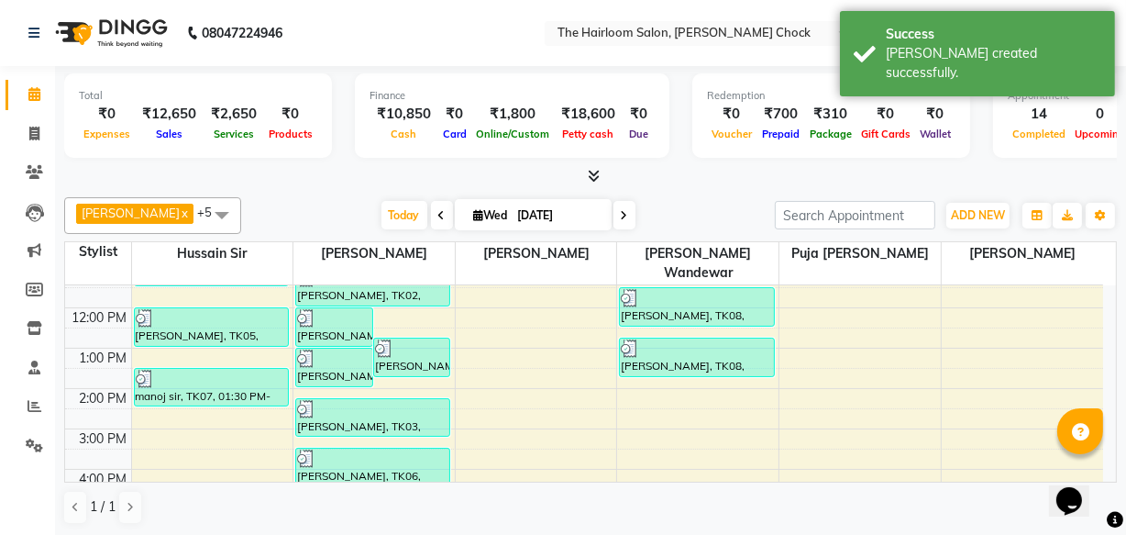
scroll to position [166, 0]
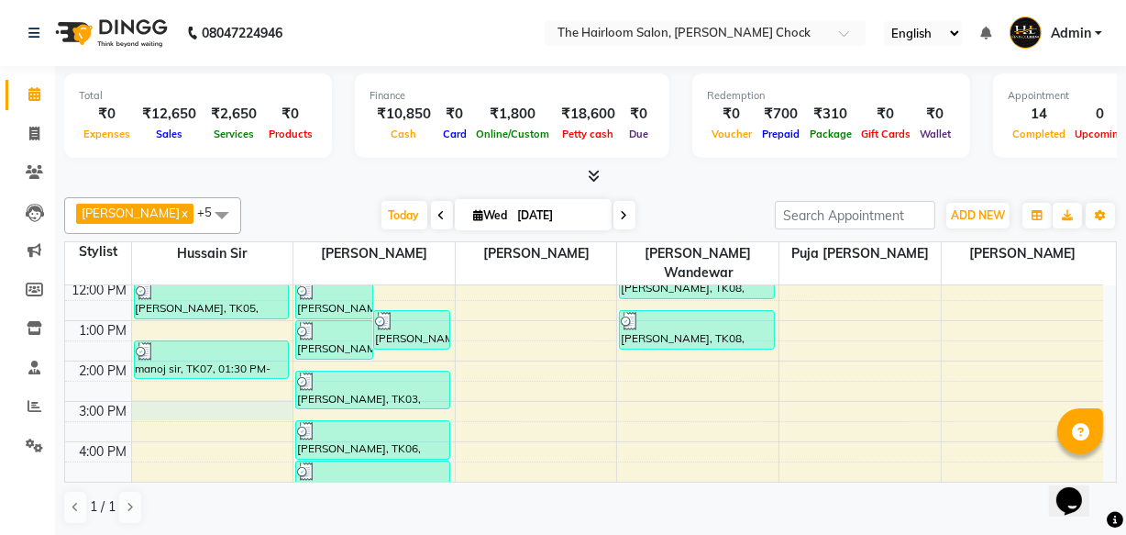
click at [208, 385] on div "8:00 AM 9:00 AM 10:00 AM 11:00 AM 12:00 PM 1:00 PM 2:00 PM 3:00 PM 4:00 PM 5:00…" at bounding box center [584, 441] width 1038 height 645
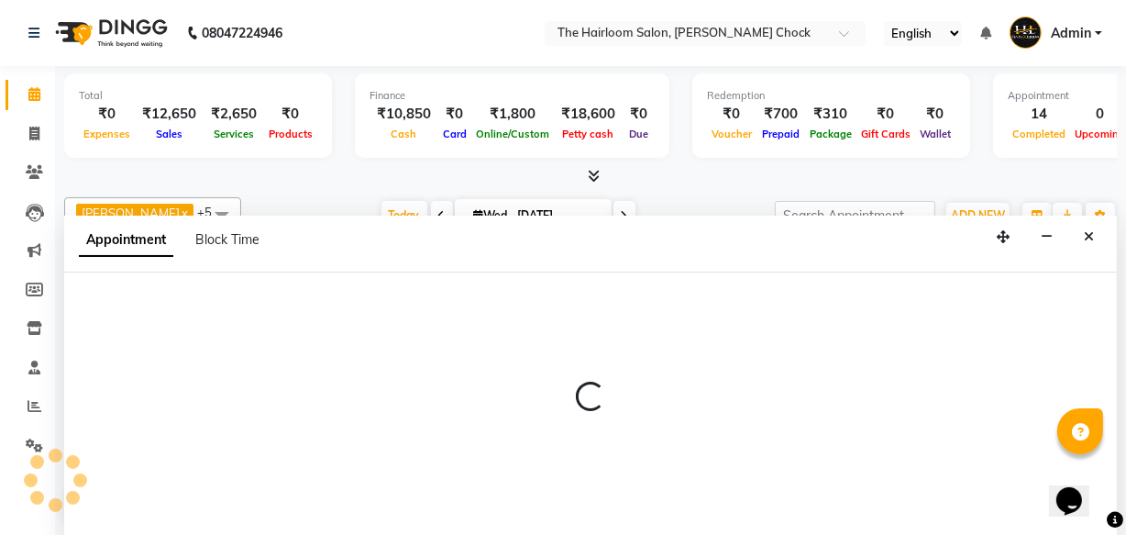
select select "41755"
select select "900"
select select "tentative"
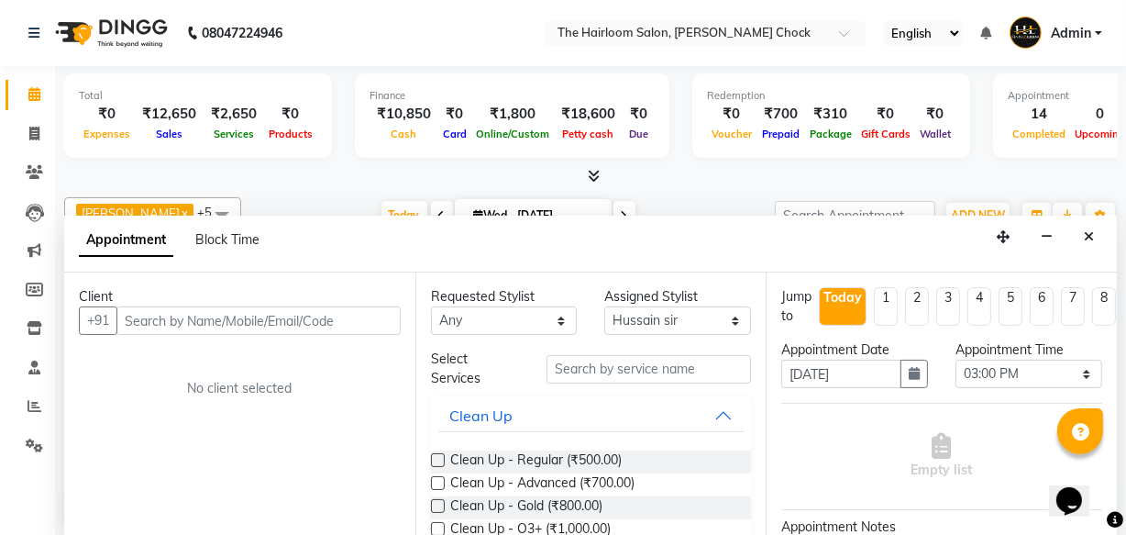
scroll to position [0, 0]
click at [201, 317] on input "text" at bounding box center [258, 320] width 284 height 28
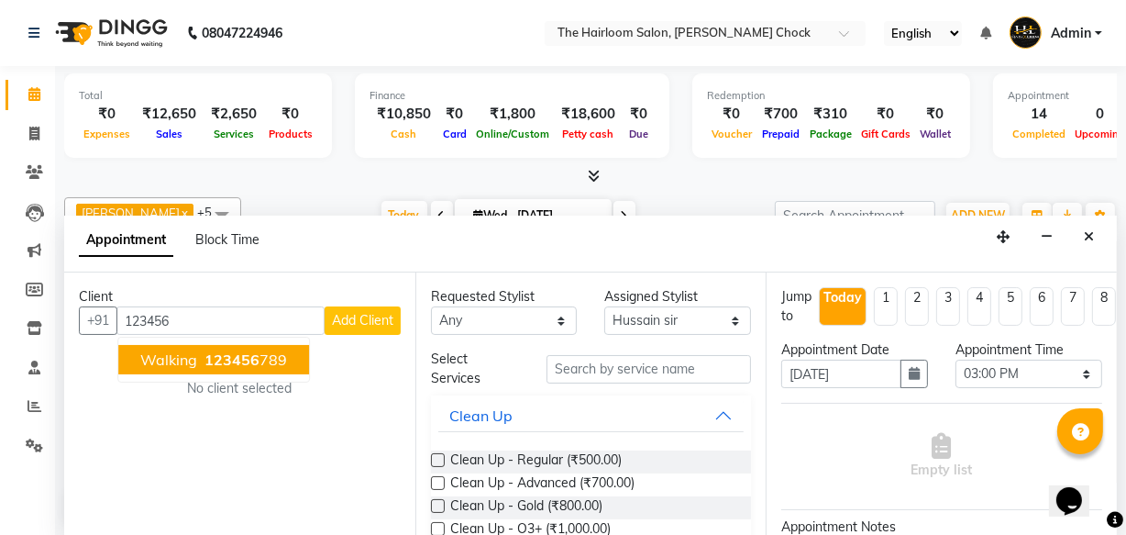
click at [201, 351] on ngb-highlight "123456 789" at bounding box center [244, 359] width 86 height 18
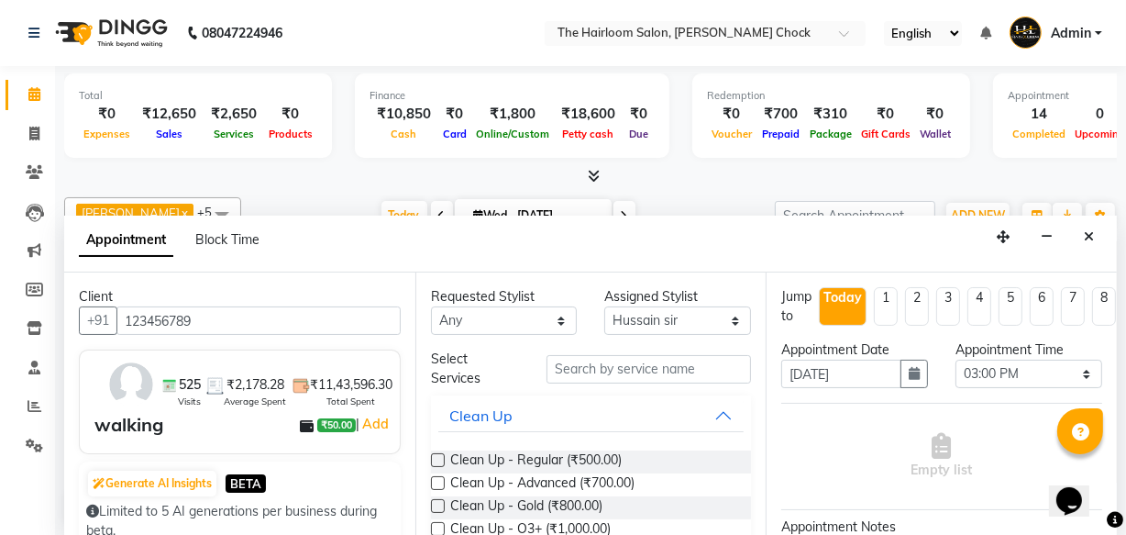
type input "123456789"
click at [651, 374] on input "text" at bounding box center [649, 369] width 205 height 28
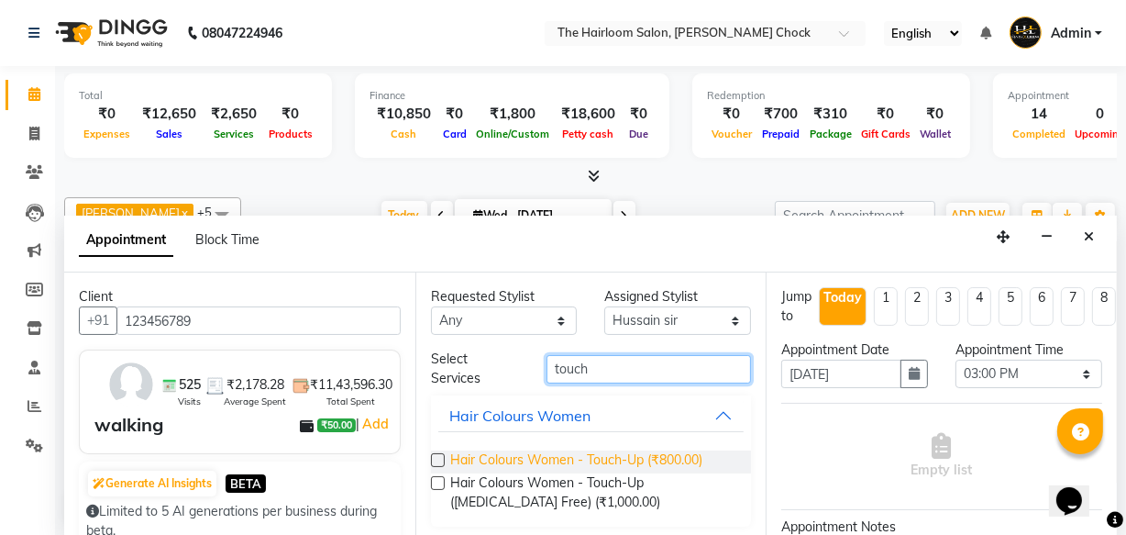
type input "touch"
click at [639, 457] on span "Hair Colours Women - Touch-Up (₹800.00)" at bounding box center [576, 461] width 252 height 23
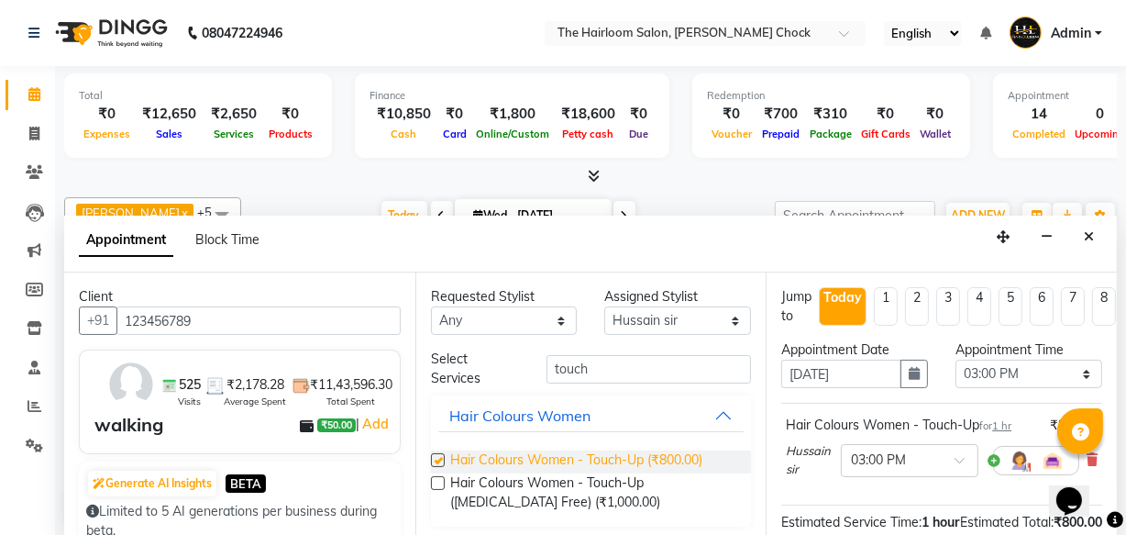
checkbox input "false"
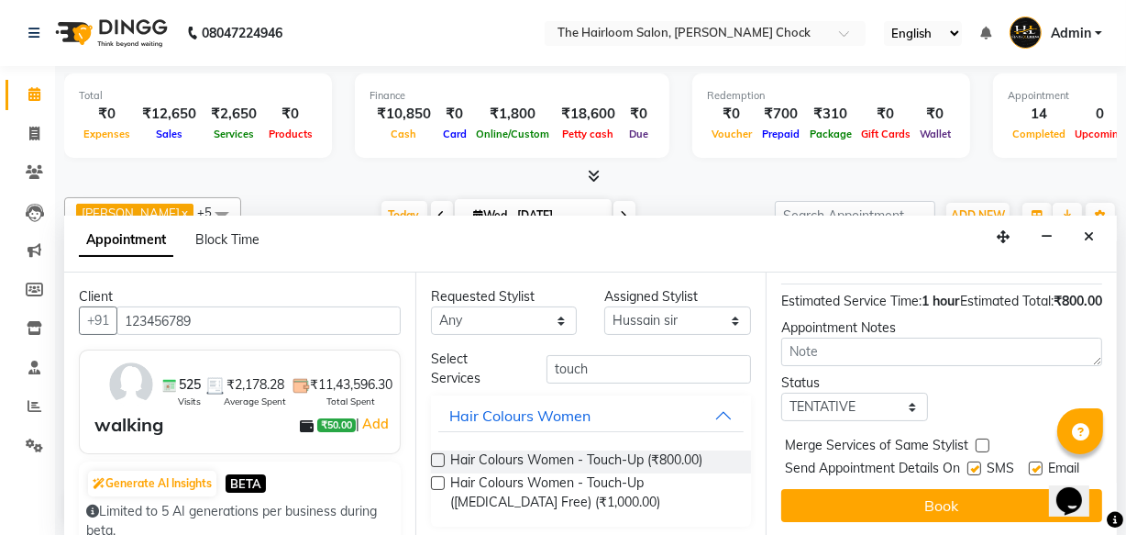
scroll to position [267, 0]
click at [1029, 461] on label at bounding box center [1036, 468] width 14 height 14
click at [1029, 464] on input "checkbox" at bounding box center [1035, 470] width 12 height 12
checkbox input "false"
drag, startPoint x: 963, startPoint y: 435, endPoint x: 970, endPoint y: 449, distance: 15.2
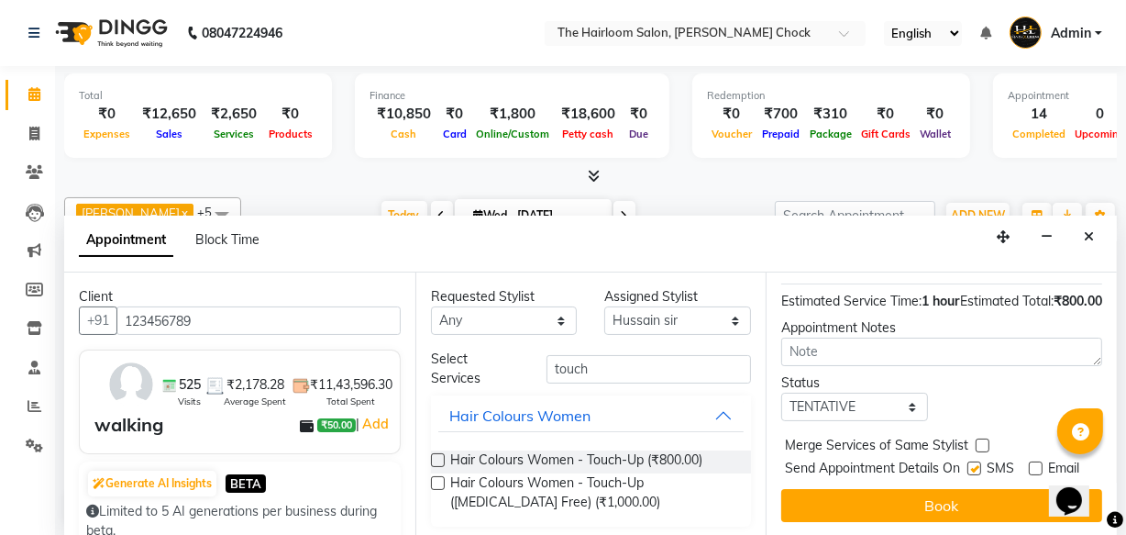
click at [968, 461] on label at bounding box center [975, 468] width 14 height 14
click at [968, 464] on input "checkbox" at bounding box center [974, 470] width 12 height 12
checkbox input "false"
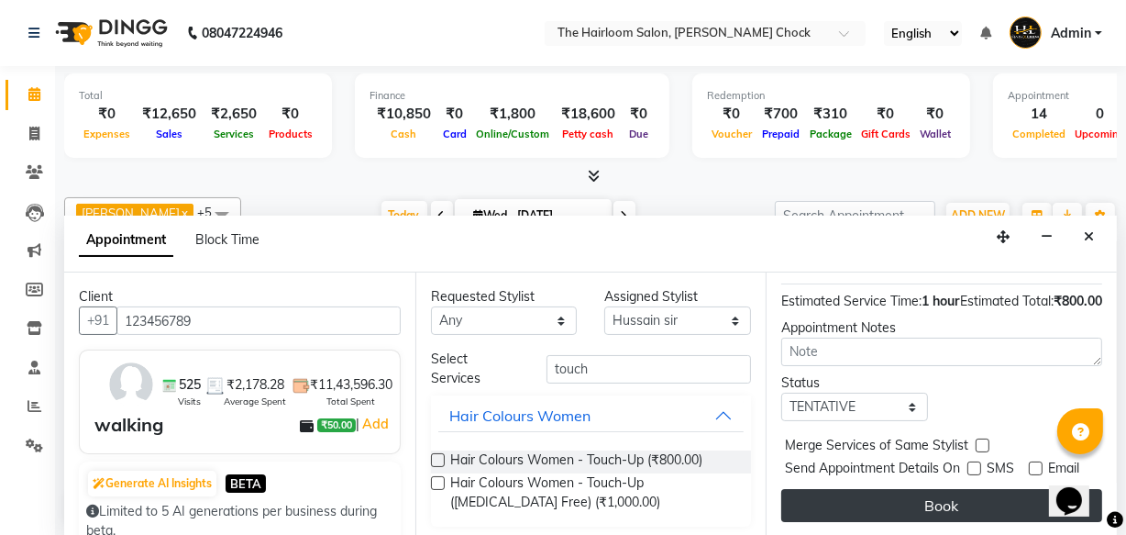
click at [970, 489] on button "Book" at bounding box center [941, 505] width 321 height 33
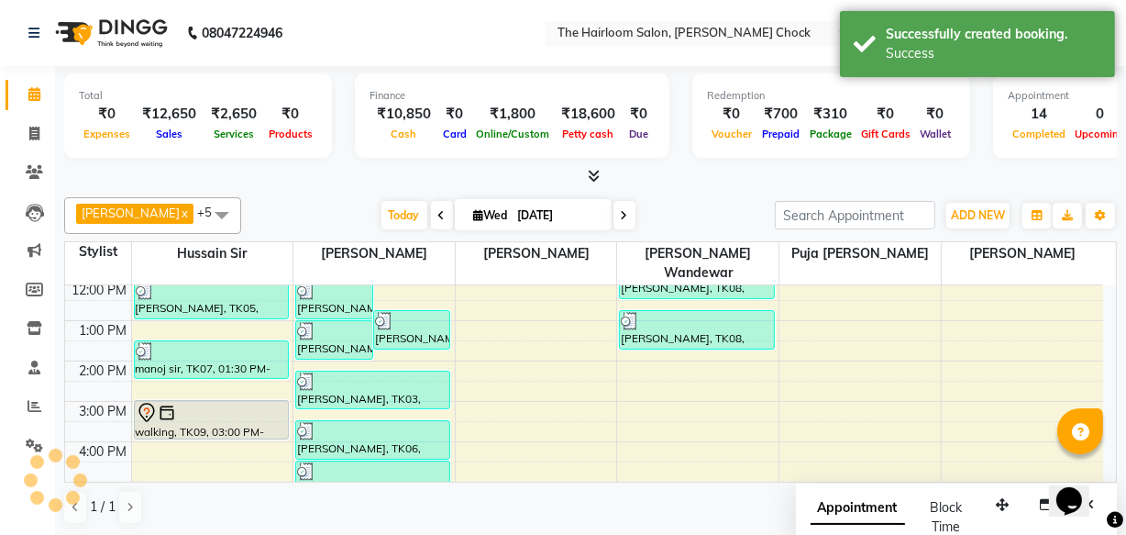
scroll to position [0, 0]
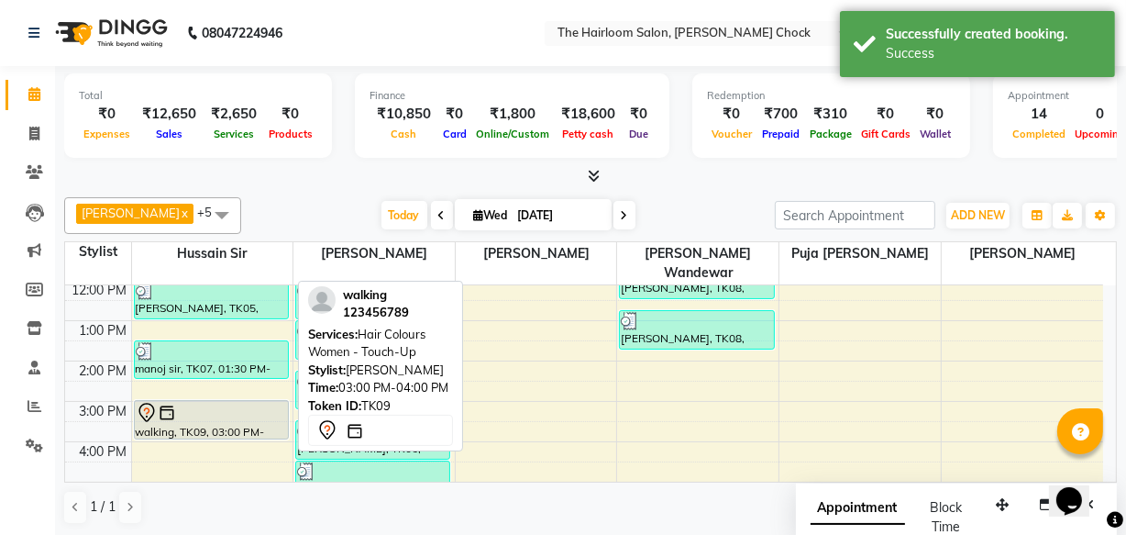
click at [210, 402] on div at bounding box center [211, 413] width 151 height 22
select select "7"
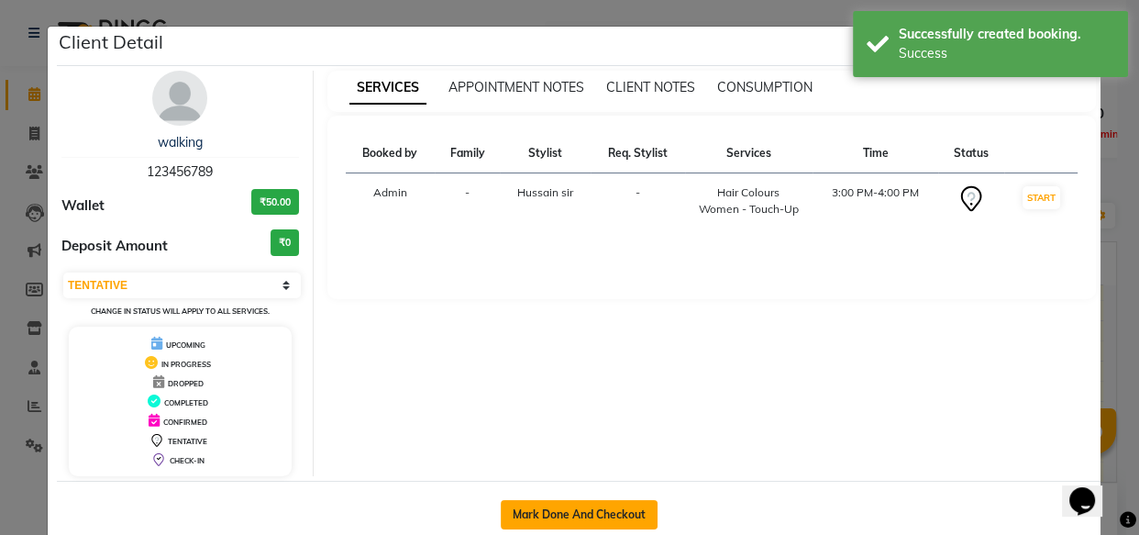
click at [579, 518] on button "Mark Done And Checkout" at bounding box center [579, 514] width 157 height 29
select select "service"
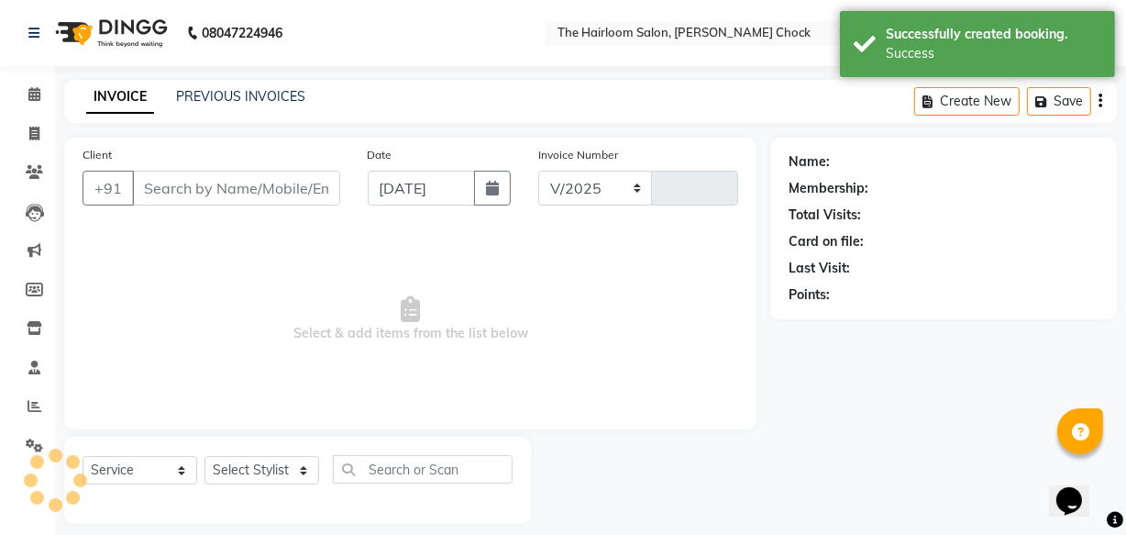
select select "5926"
type input "3458"
type input "123456789"
select select "41755"
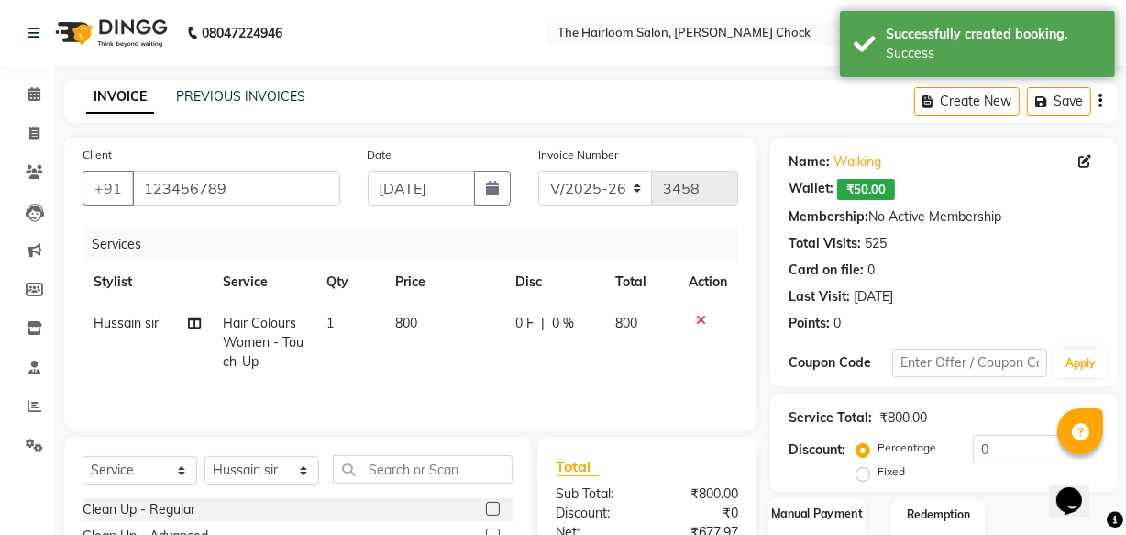
click at [833, 497] on div "Manual Payment" at bounding box center [817, 538] width 97 height 82
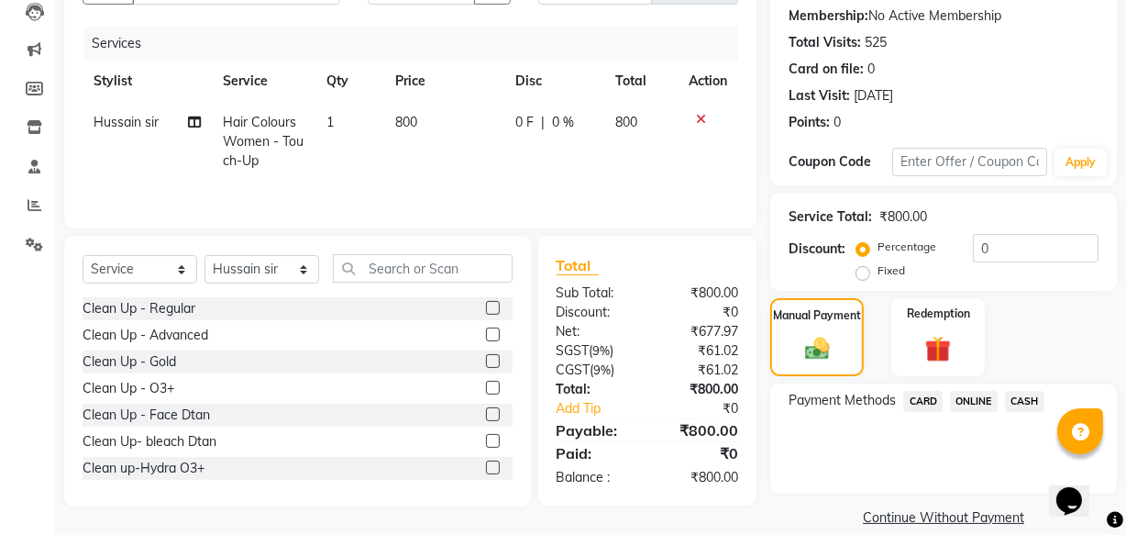
click at [976, 395] on span "ONLINE" at bounding box center [974, 401] width 48 height 21
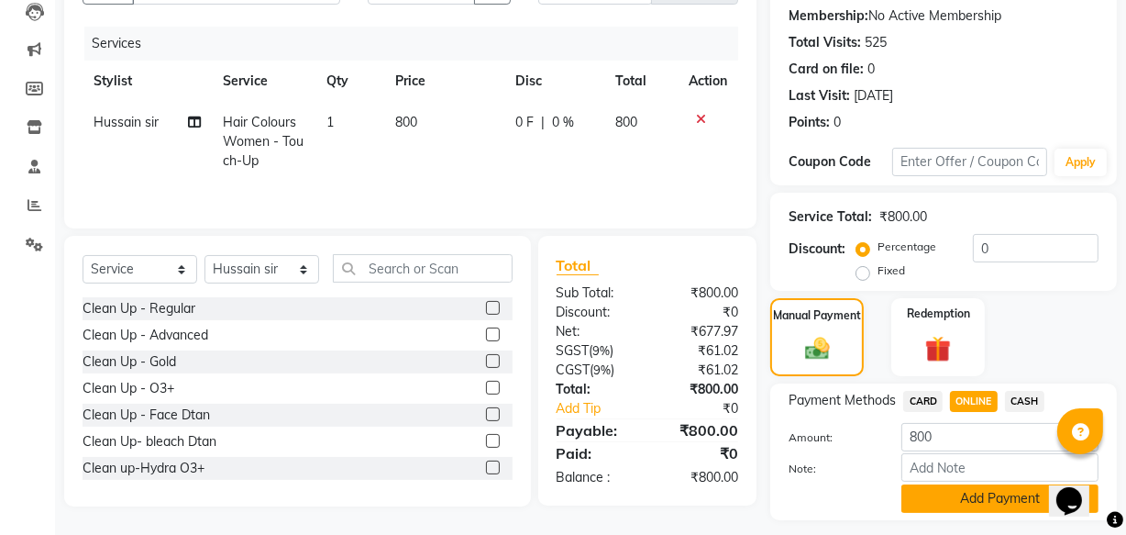
click at [971, 493] on button "Add Payment" at bounding box center [1000, 498] width 197 height 28
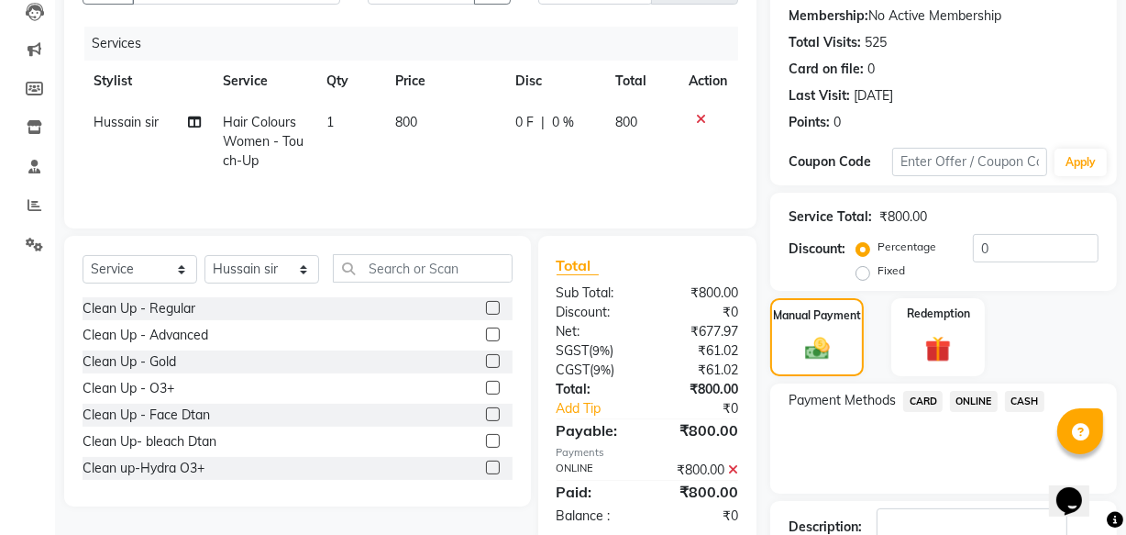
scroll to position [327, 0]
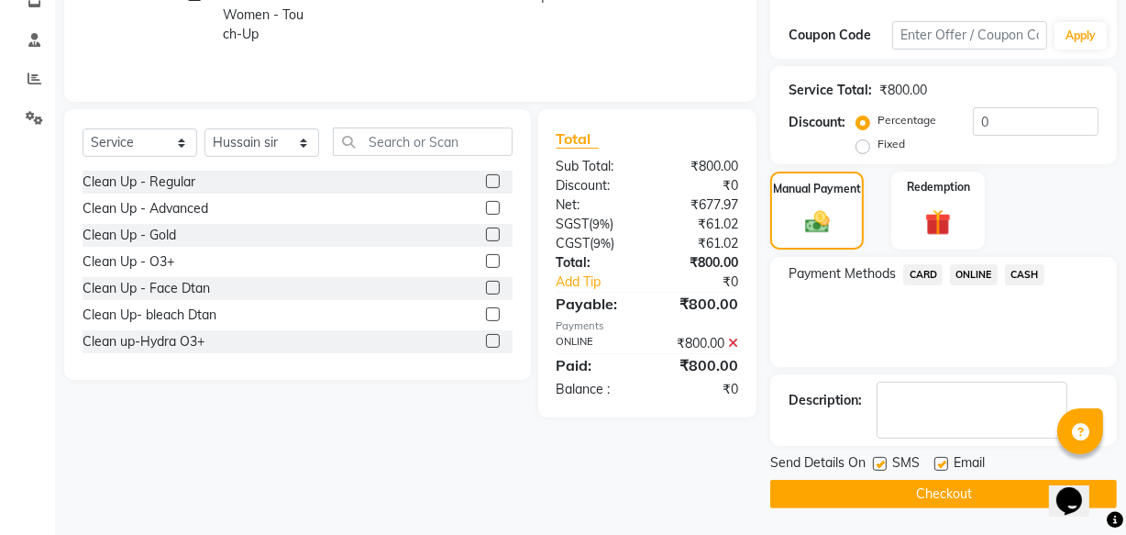
drag, startPoint x: 940, startPoint y: 460, endPoint x: 907, endPoint y: 465, distance: 33.3
click at [939, 461] on label at bounding box center [942, 464] width 14 height 14
click at [939, 461] on input "checkbox" at bounding box center [941, 465] width 12 height 12
checkbox input "false"
click at [885, 465] on label at bounding box center [880, 464] width 14 height 14
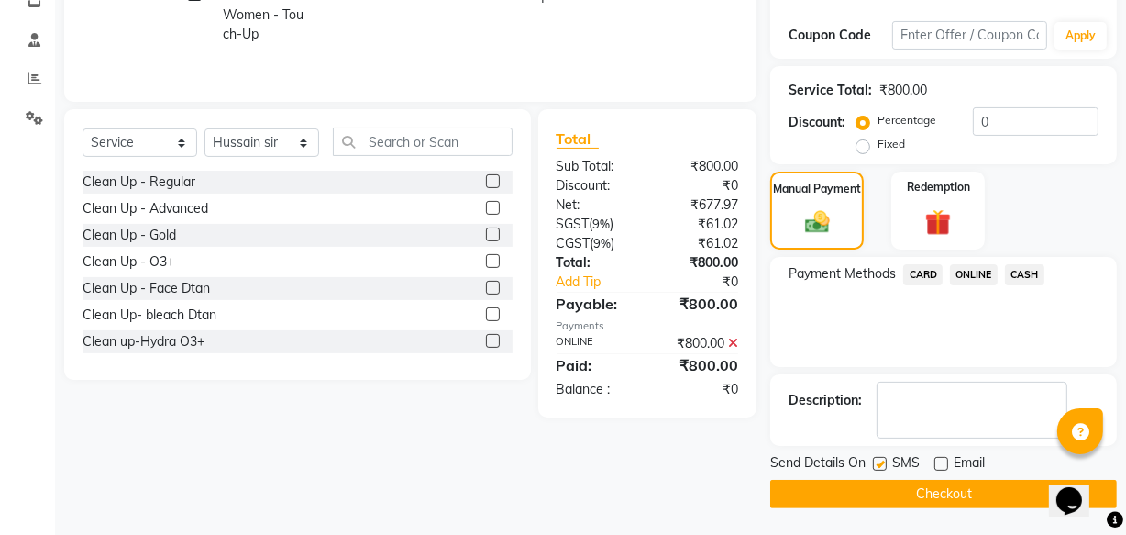
click at [885, 465] on input "checkbox" at bounding box center [879, 465] width 12 height 12
checkbox input "false"
click at [885, 490] on button "Checkout" at bounding box center [943, 494] width 347 height 28
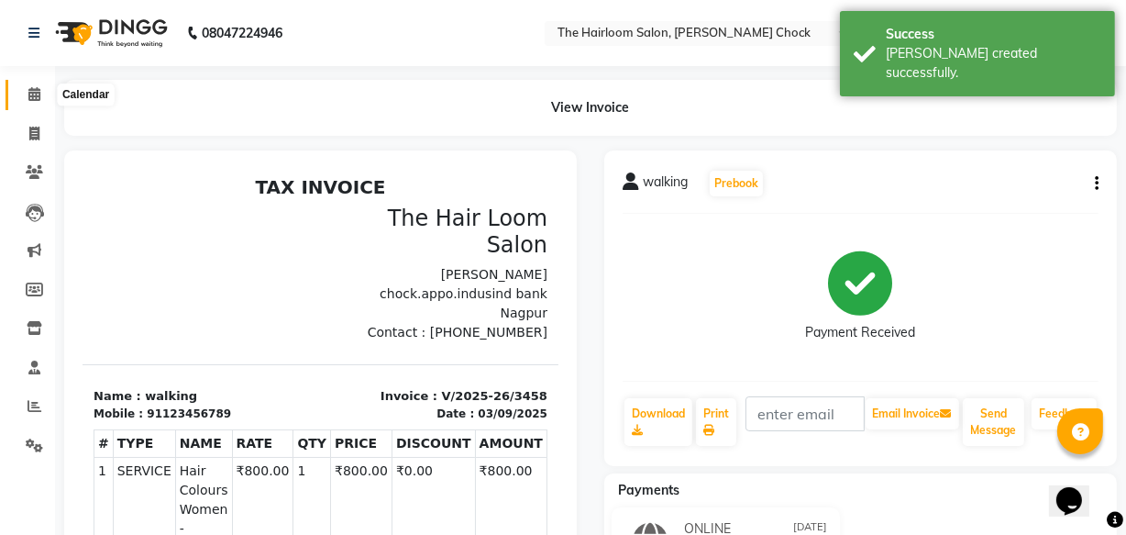
click at [41, 92] on span at bounding box center [34, 94] width 32 height 21
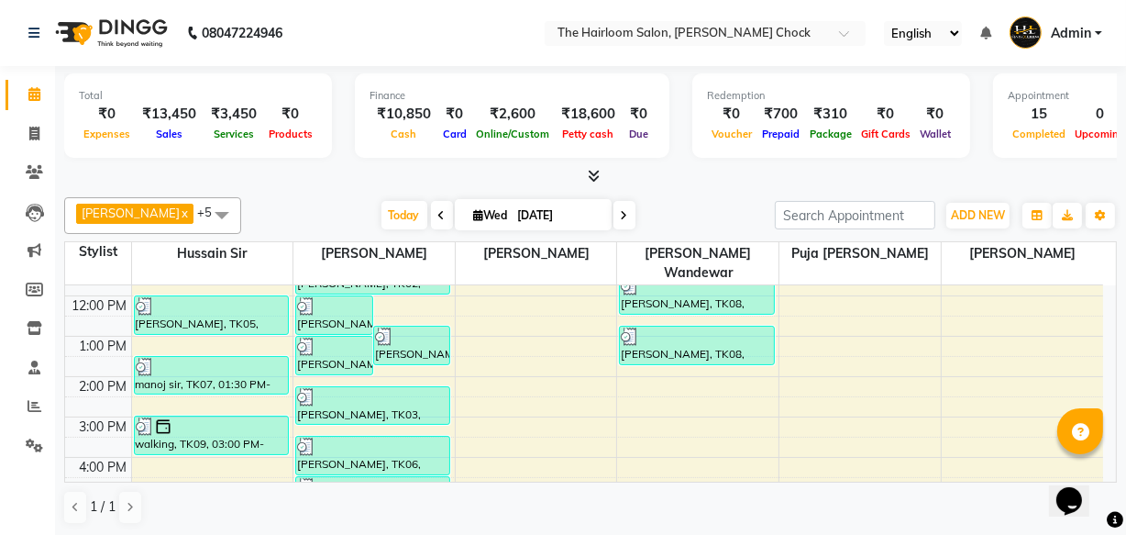
scroll to position [166, 0]
